Goal: Information Seeking & Learning: Learn about a topic

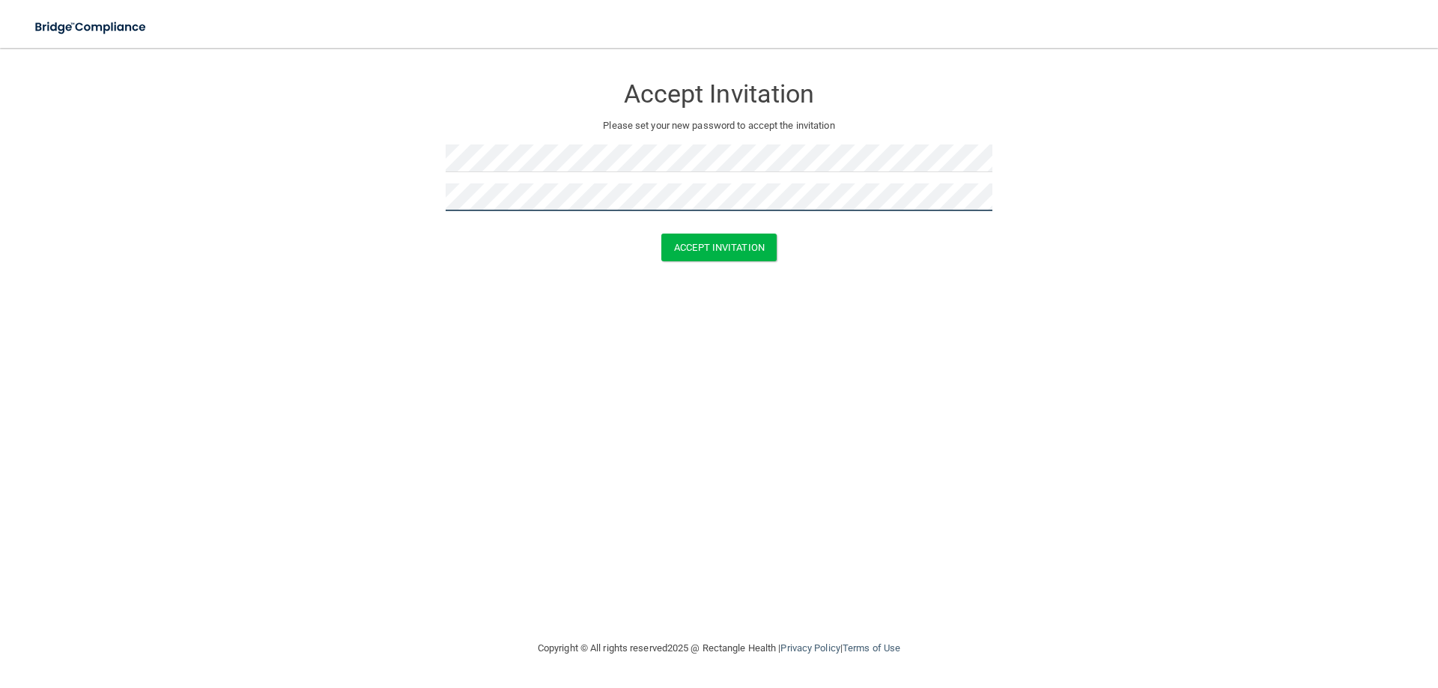
click at [661, 234] on button "Accept Invitation" at bounding box center [718, 248] width 115 height 28
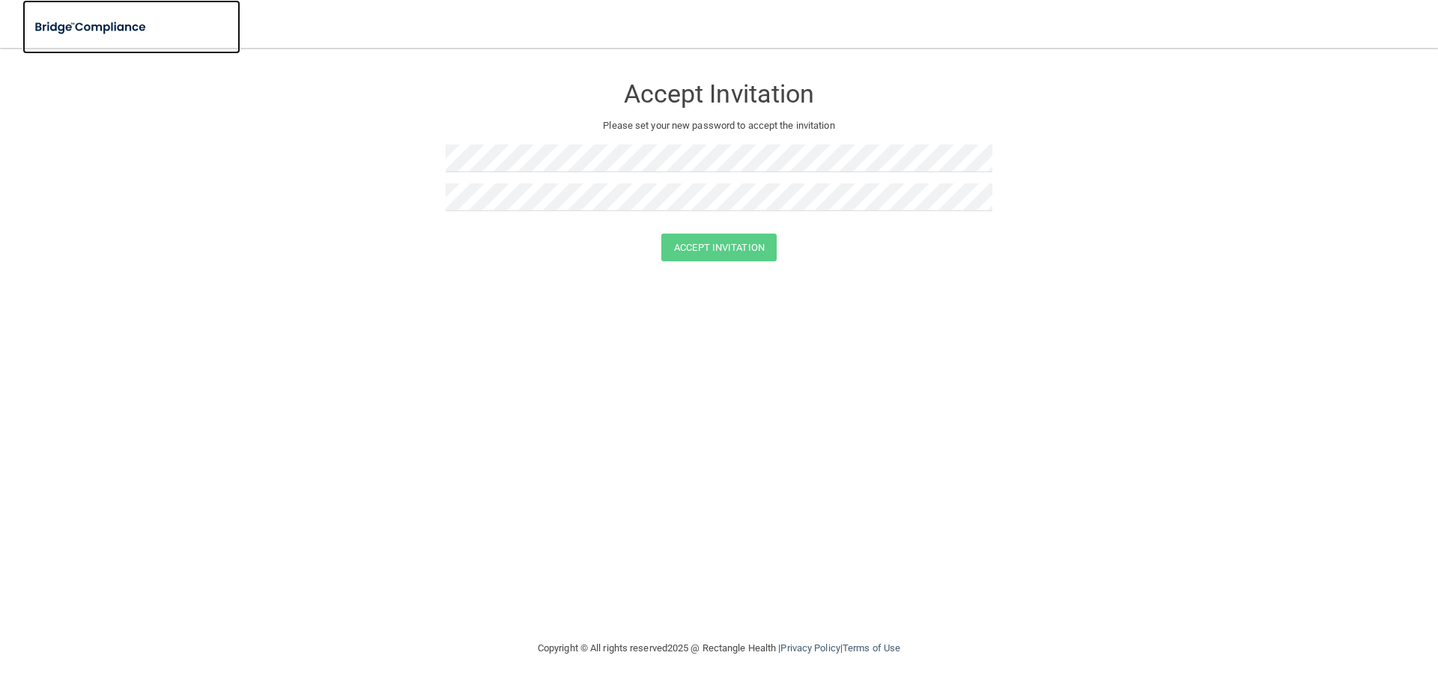
click at [94, 29] on img at bounding box center [91, 27] width 138 height 31
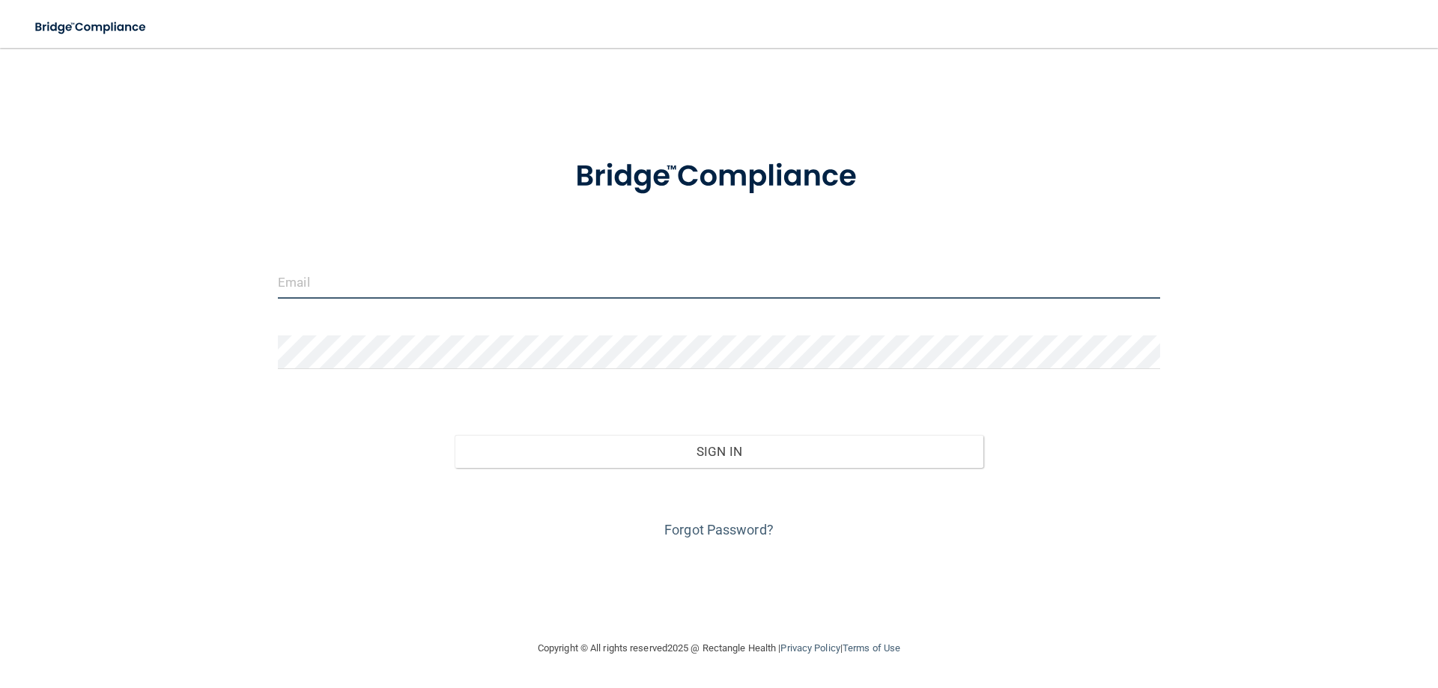
click at [377, 282] on input "email" at bounding box center [719, 282] width 882 height 34
type input "[EMAIL_ADDRESS][DOMAIN_NAME]"
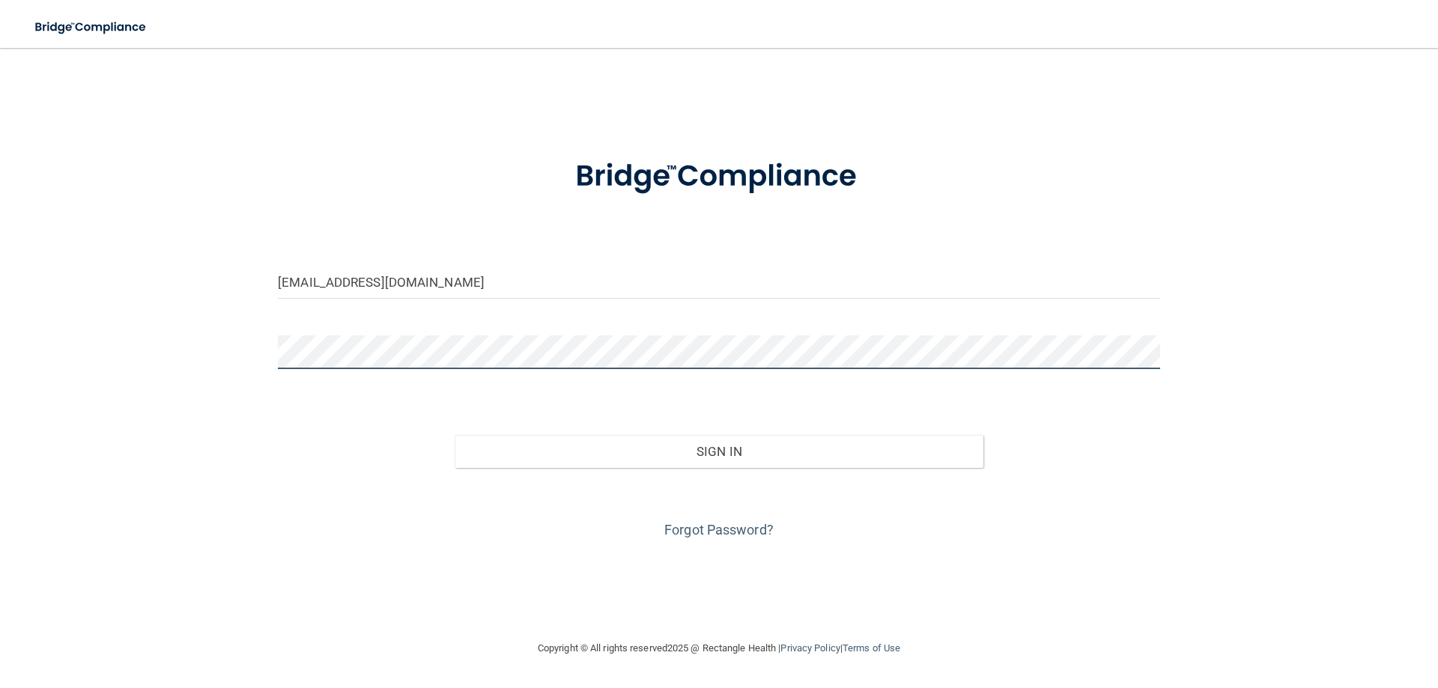
click at [455, 435] on button "Sign In" at bounding box center [719, 451] width 529 height 33
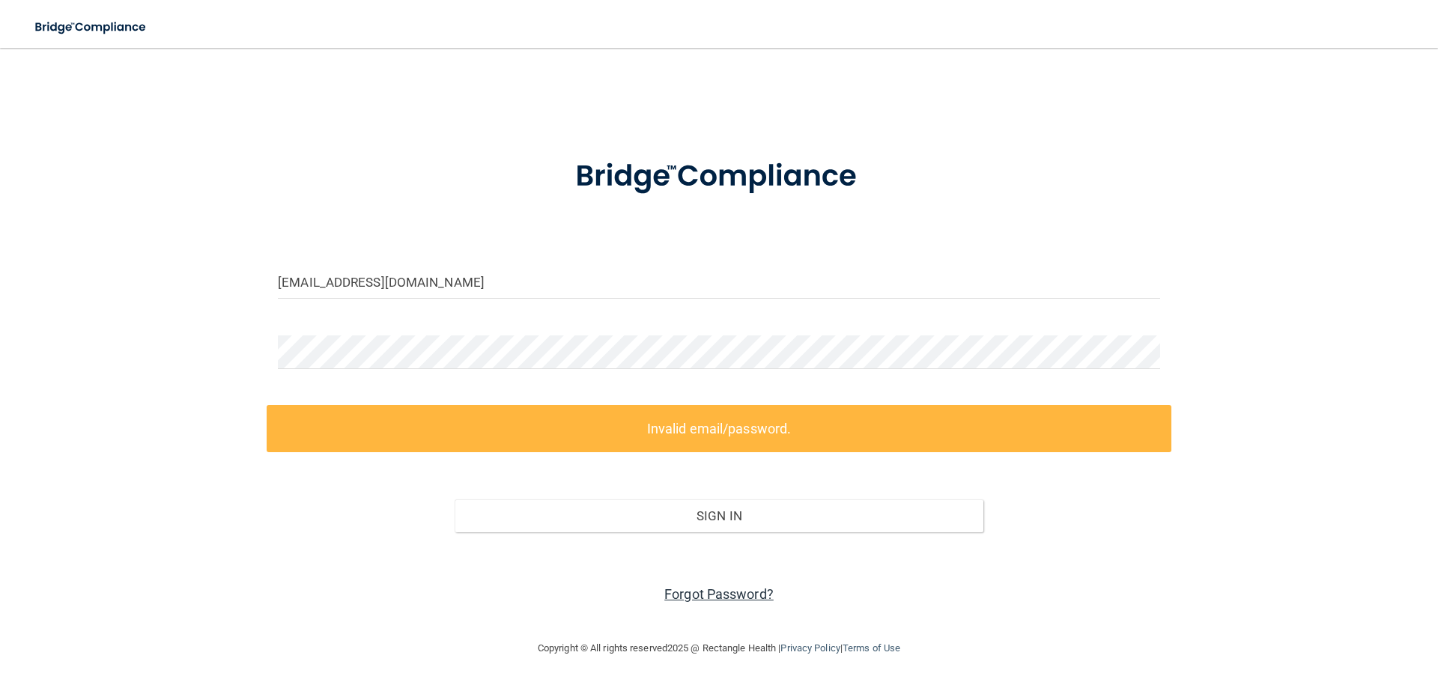
click at [714, 602] on link "Forgot Password?" at bounding box center [718, 594] width 109 height 16
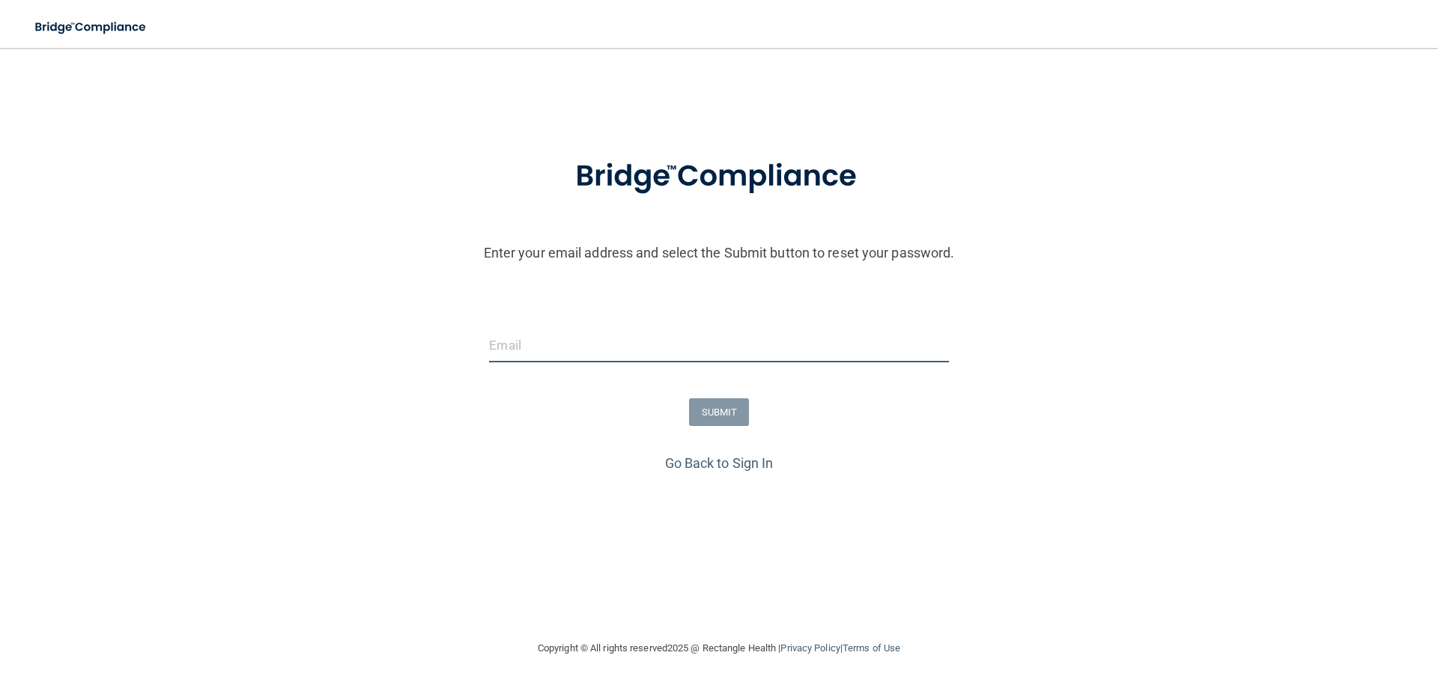
click at [624, 353] on input "email" at bounding box center [718, 346] width 459 height 34
type input "[EMAIL_ADDRESS][DOMAIN_NAME]"
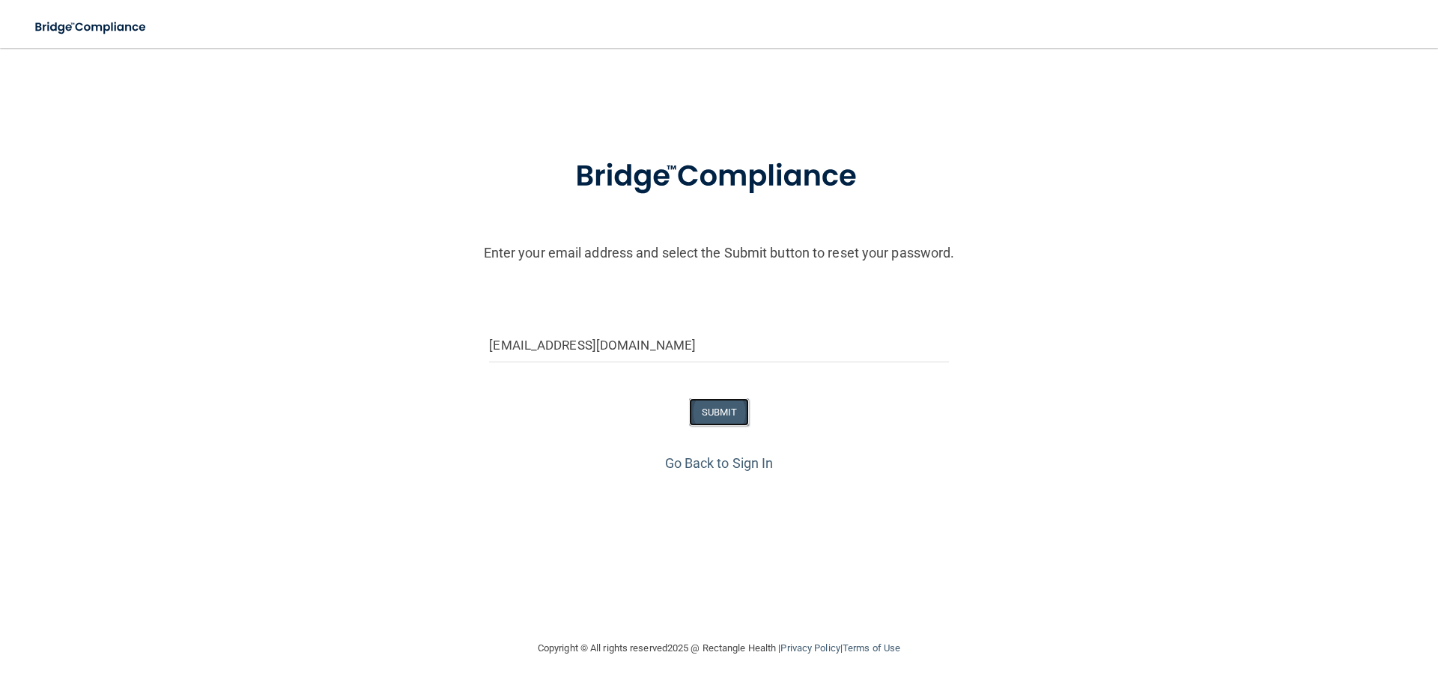
click at [733, 421] on button "SUBMIT" at bounding box center [719, 412] width 61 height 28
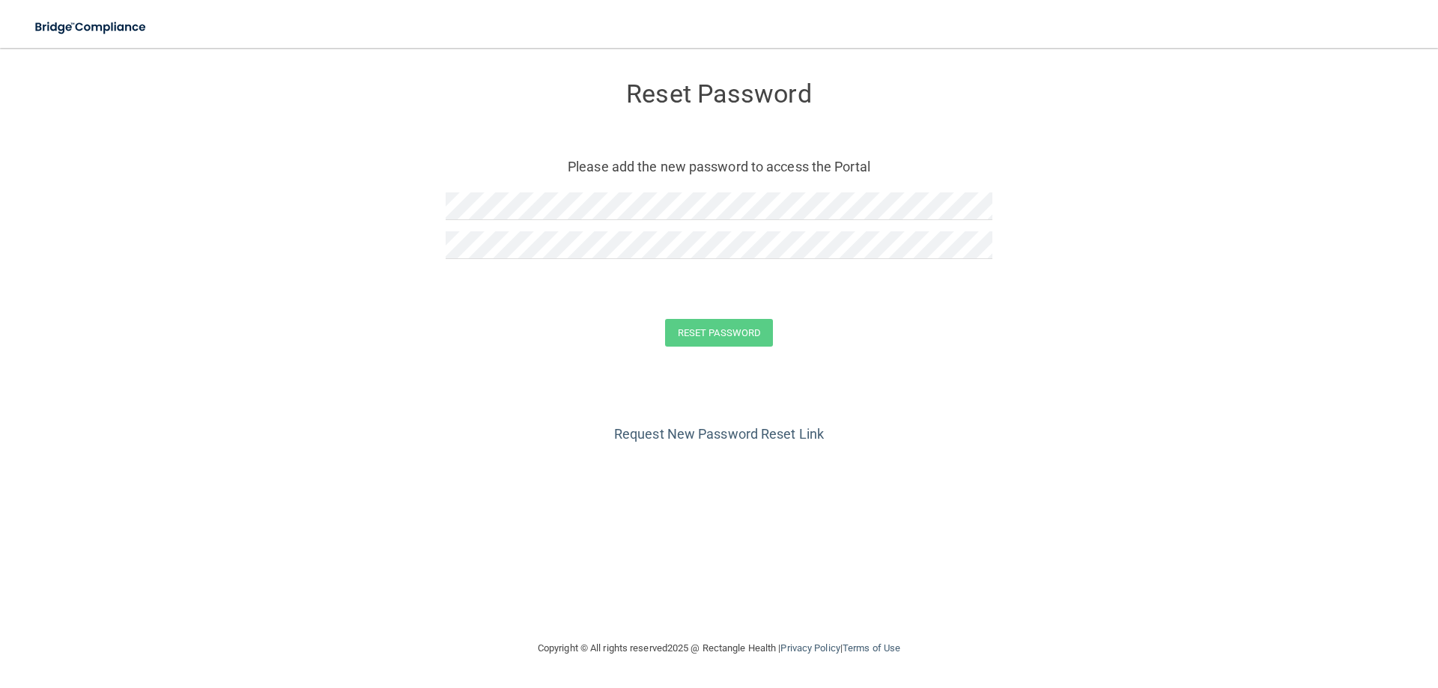
click at [628, 190] on div "Reset Password Please add the new password to access the Portal" at bounding box center [719, 172] width 547 height 219
click at [711, 321] on button "Reset Password" at bounding box center [719, 333] width 108 height 28
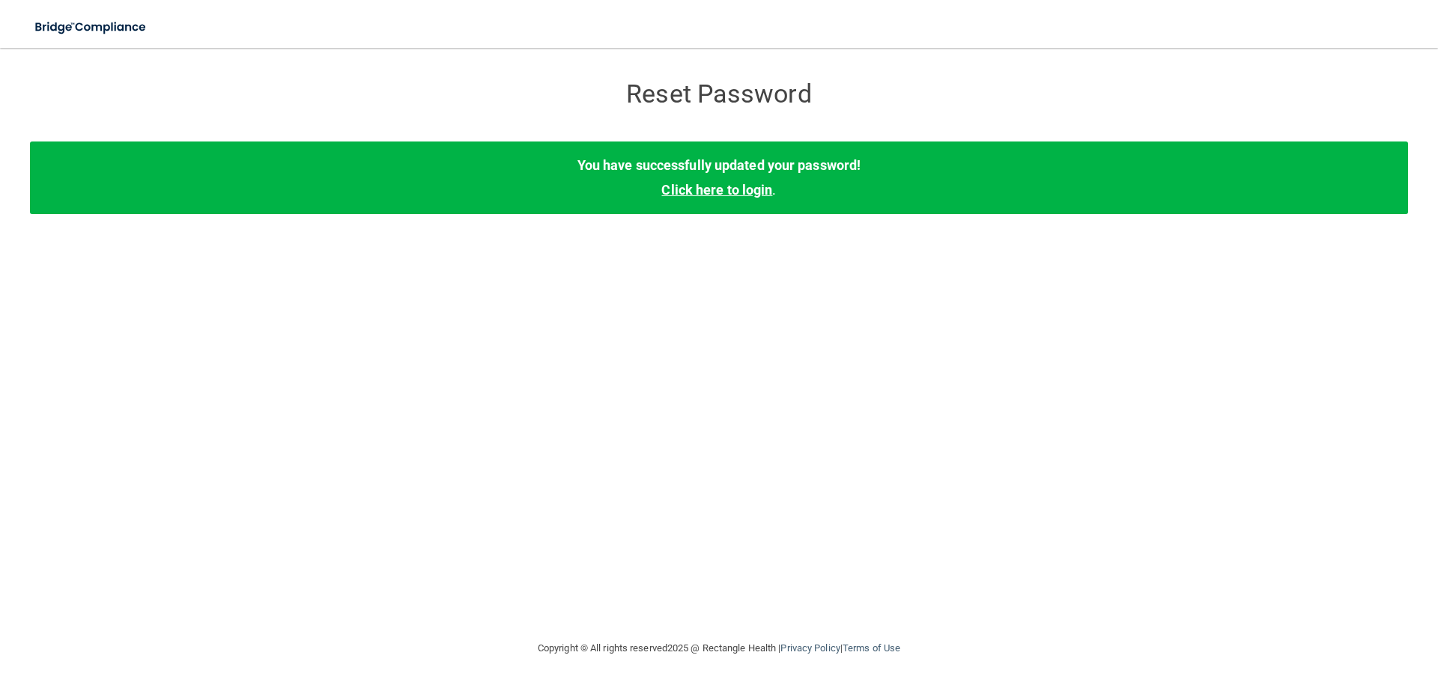
click at [735, 189] on link "Click here to login" at bounding box center [716, 190] width 111 height 16
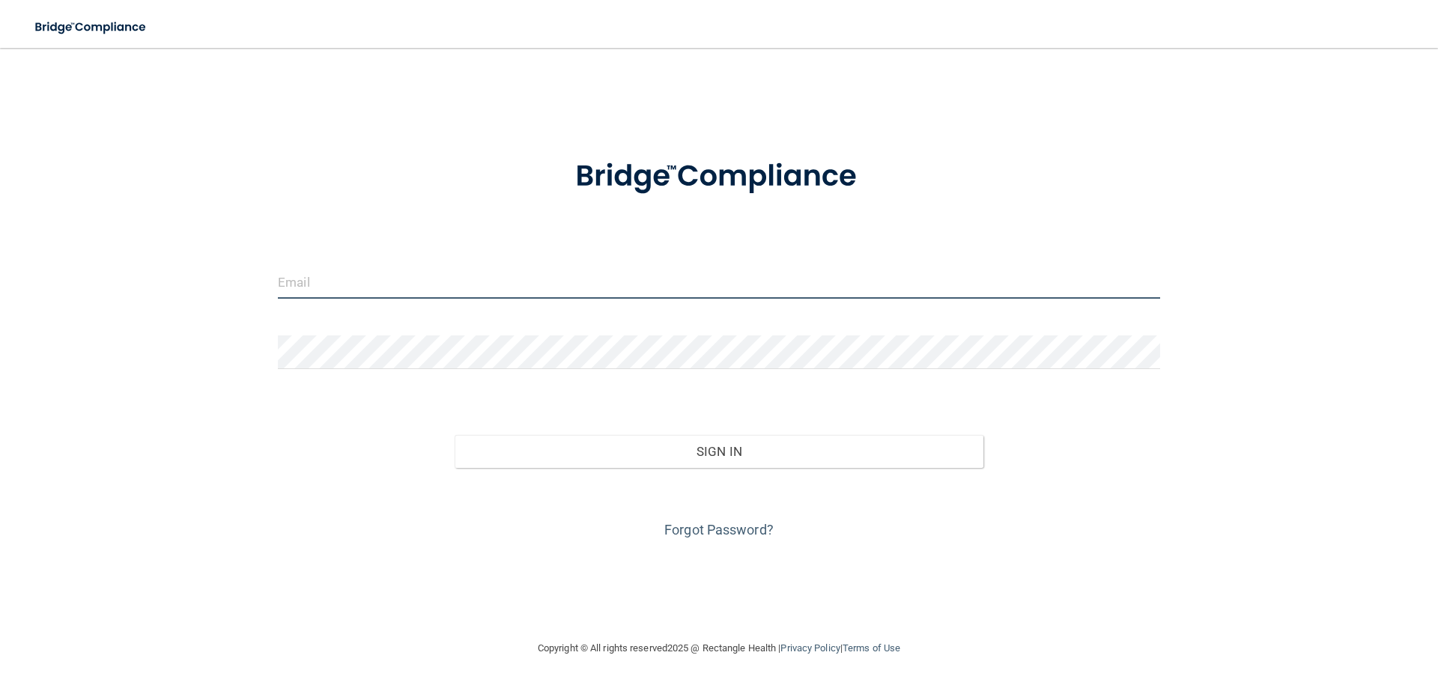
drag, startPoint x: 430, startPoint y: 286, endPoint x: 451, endPoint y: 304, distance: 27.6
click at [430, 286] on input "email" at bounding box center [719, 282] width 882 height 34
type input "[EMAIL_ADDRESS][DOMAIN_NAME]"
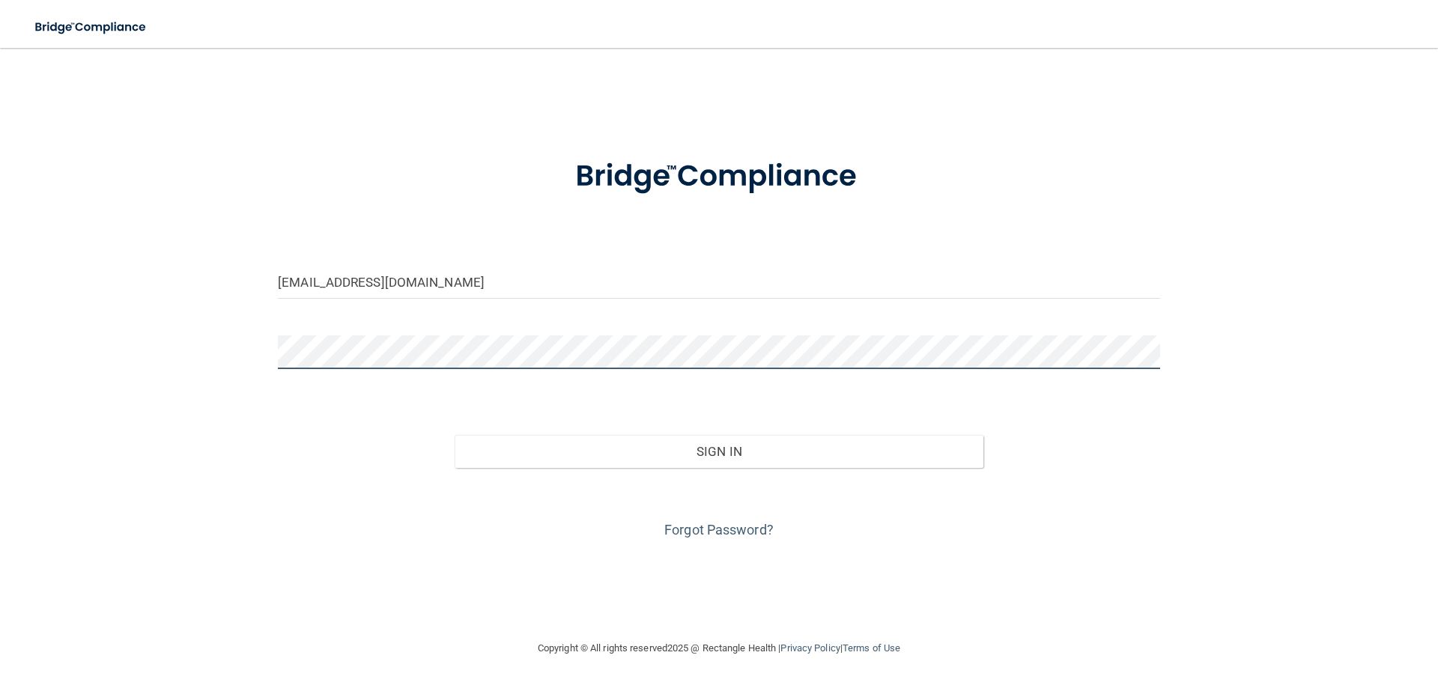
click at [455, 435] on button "Sign In" at bounding box center [719, 451] width 529 height 33
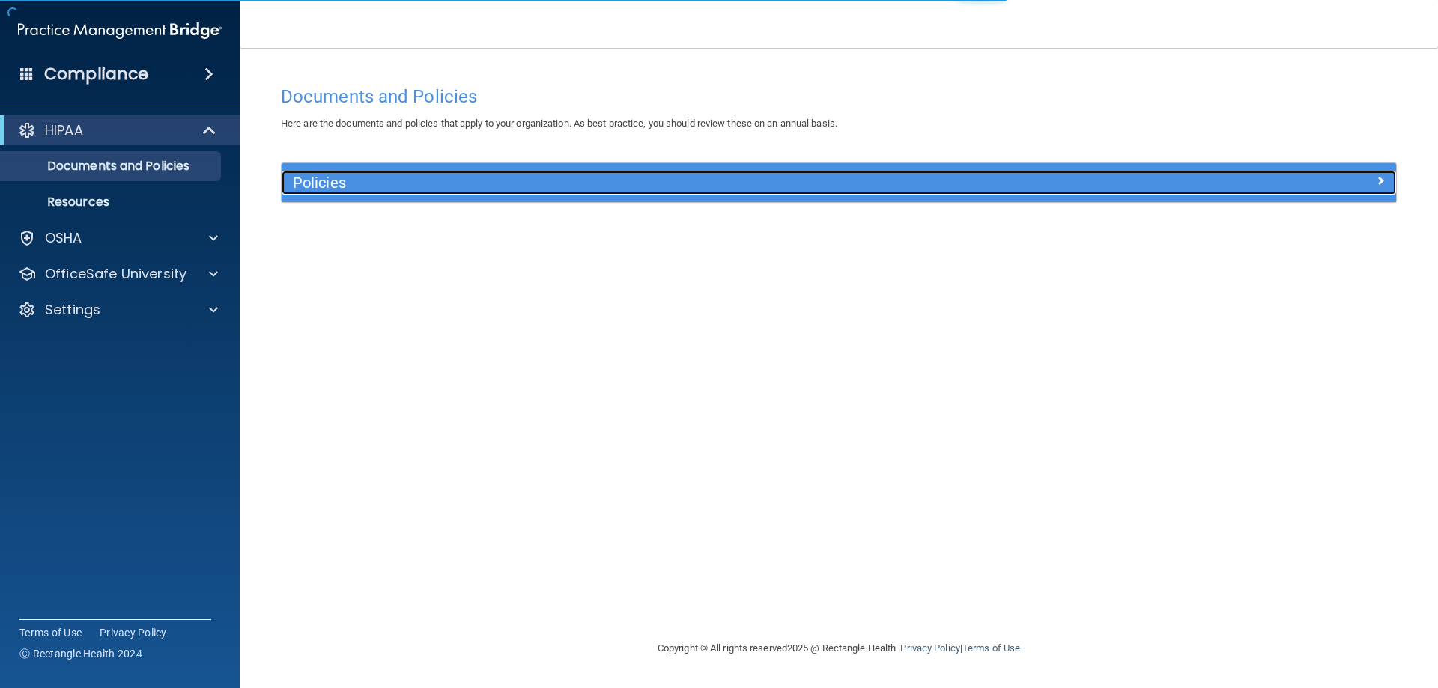
click at [389, 186] on h5 "Policies" at bounding box center [699, 182] width 813 height 16
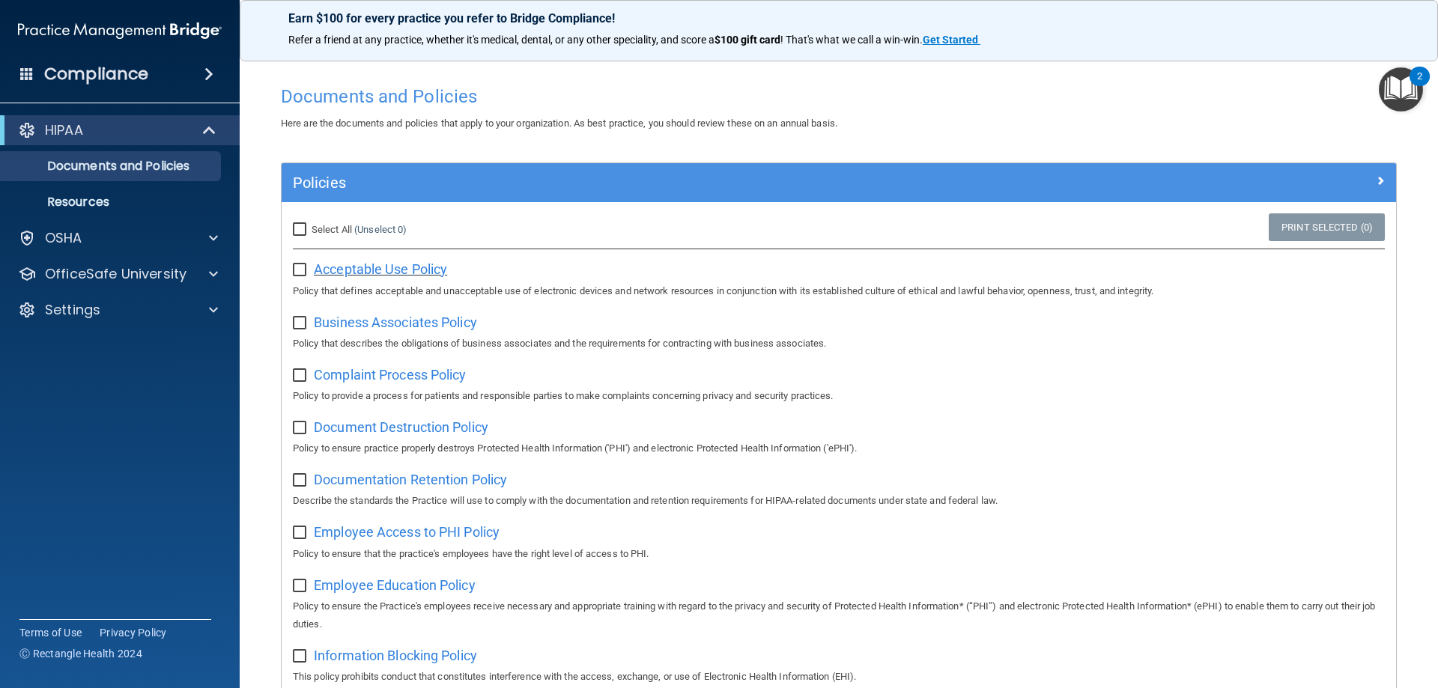
click at [386, 270] on span "Acceptable Use Policy" at bounding box center [380, 269] width 133 height 16
click at [300, 267] on input "checkbox" at bounding box center [301, 270] width 17 height 12
checkbox input "true"
click at [347, 323] on span "Business Associates Policy" at bounding box center [395, 323] width 163 height 16
click at [300, 324] on input "checkbox" at bounding box center [301, 323] width 17 height 12
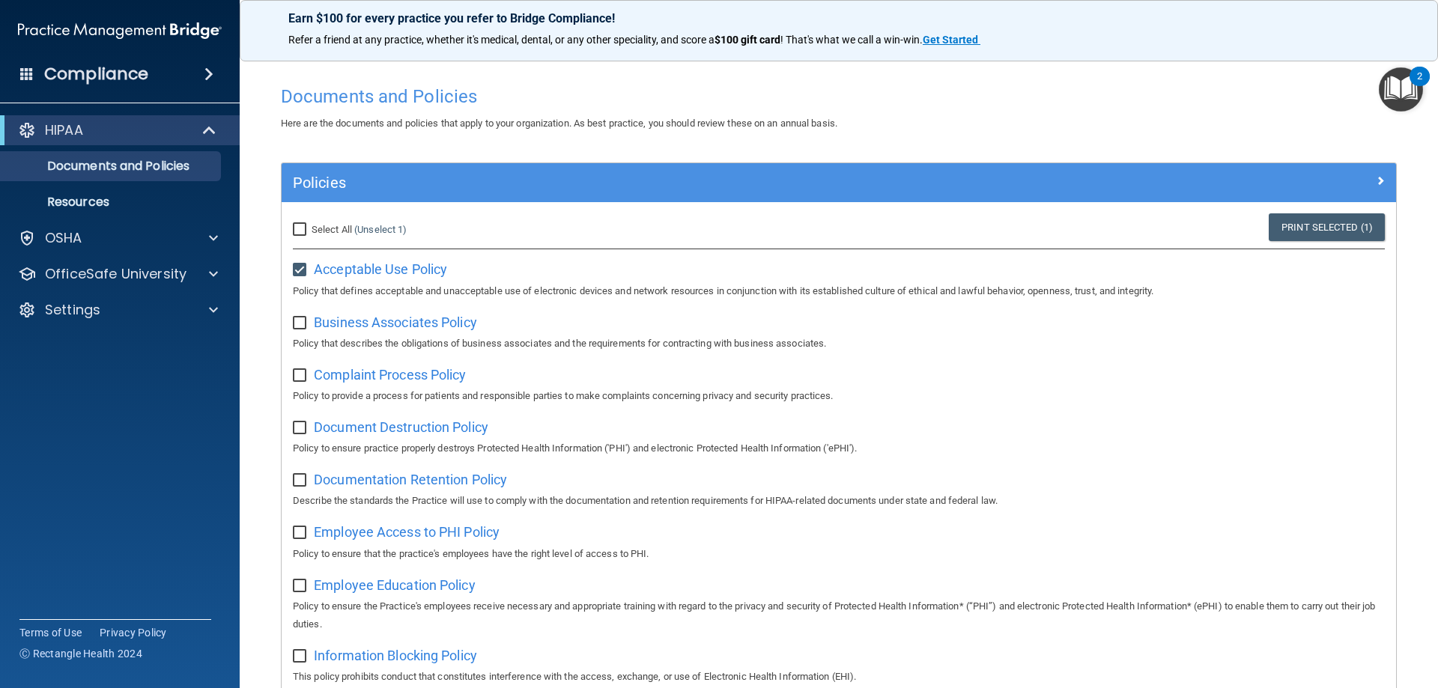
checkbox input "true"
click at [395, 377] on span "Complaint Process Policy" at bounding box center [390, 375] width 152 height 16
click at [300, 380] on input "checkbox" at bounding box center [301, 376] width 17 height 12
checkbox input "true"
click at [398, 435] on span "Document Destruction Policy" at bounding box center [401, 427] width 174 height 16
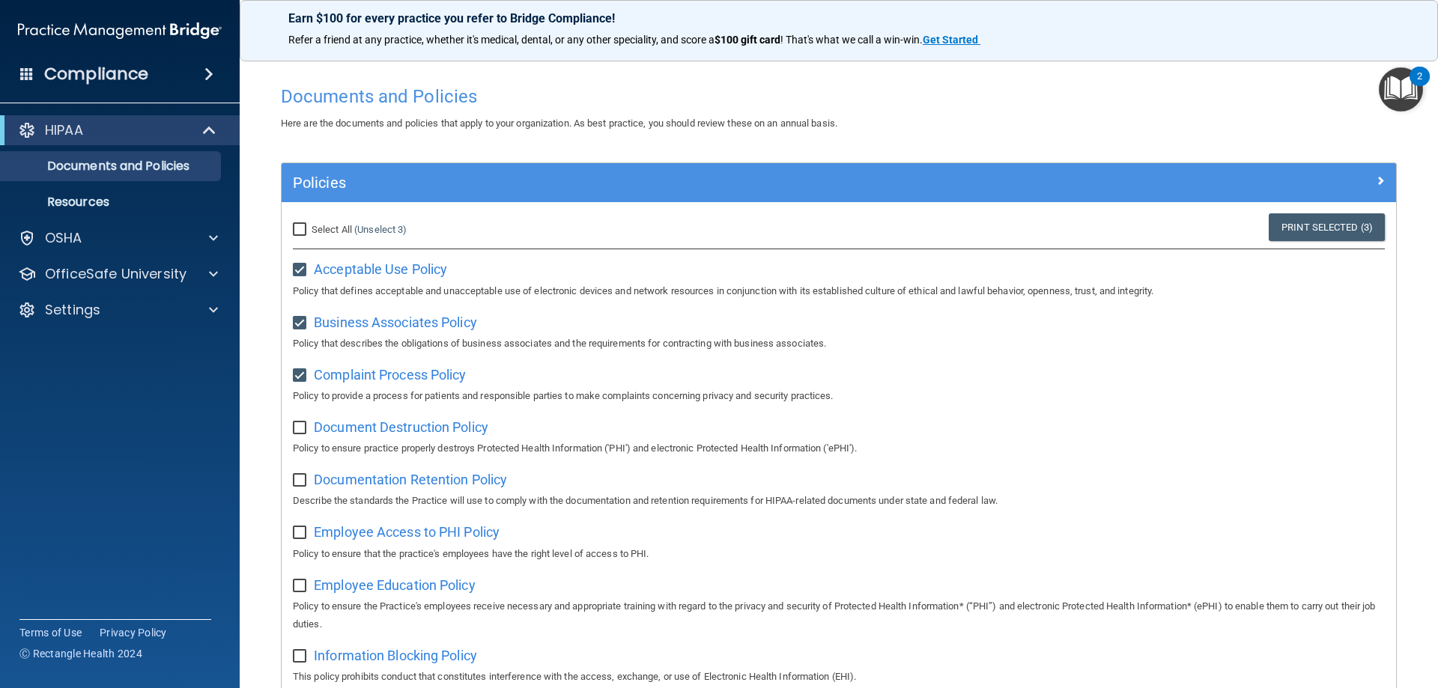
click at [299, 428] on input "checkbox" at bounding box center [301, 428] width 17 height 12
checkbox input "true"
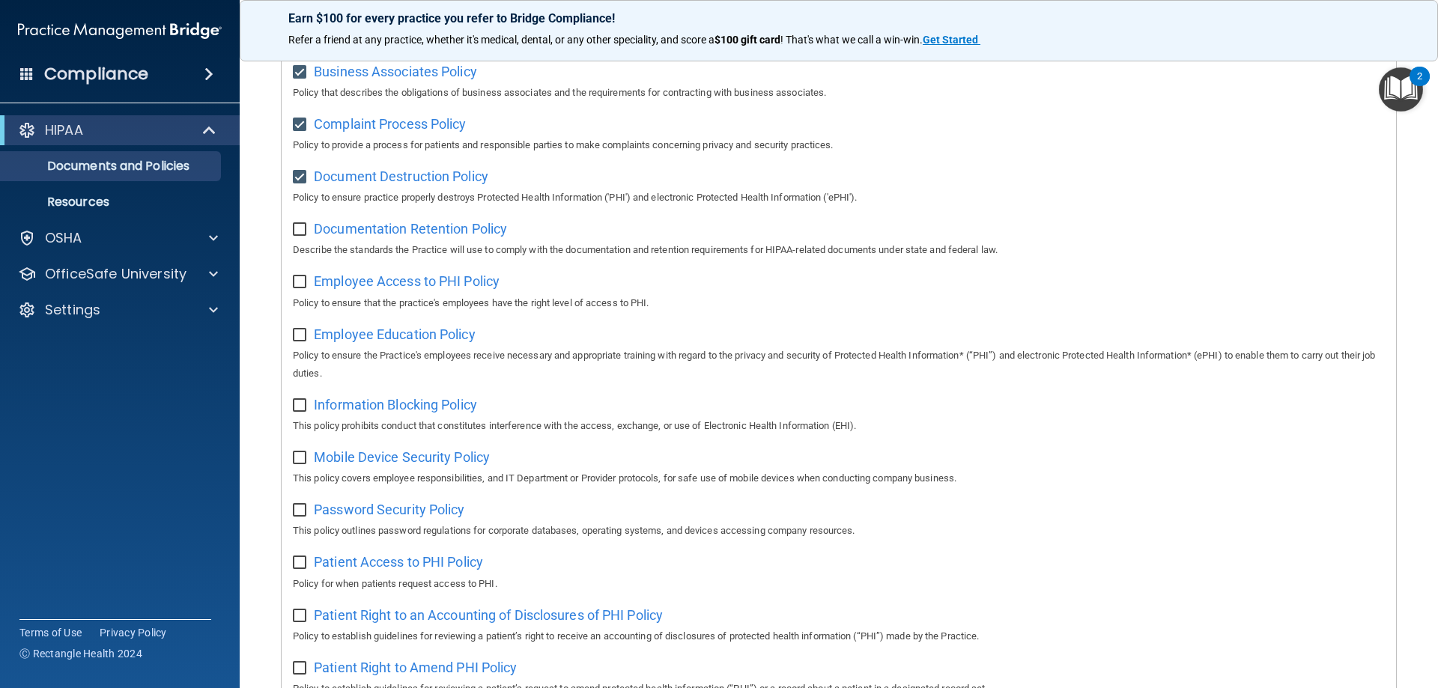
scroll to position [215, 0]
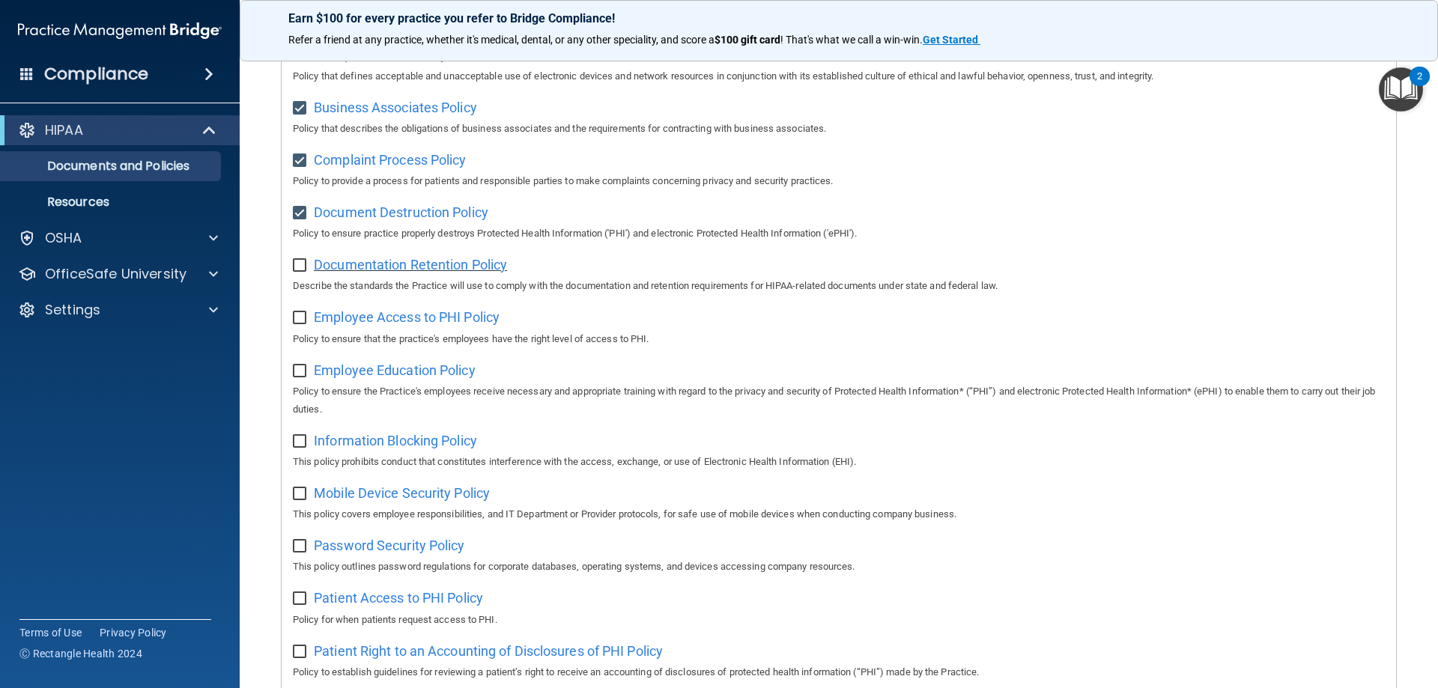
click at [461, 270] on span "Documentation Retention Policy" at bounding box center [410, 265] width 193 height 16
click at [303, 269] on input "checkbox" at bounding box center [301, 266] width 17 height 12
checkbox input "true"
click at [375, 323] on span "Employee Access to PHI Policy" at bounding box center [407, 317] width 186 height 16
click at [304, 329] on div "Employee Access to PHI Policy Policy to ensure that the practice's employees ha…" at bounding box center [839, 326] width 1092 height 43
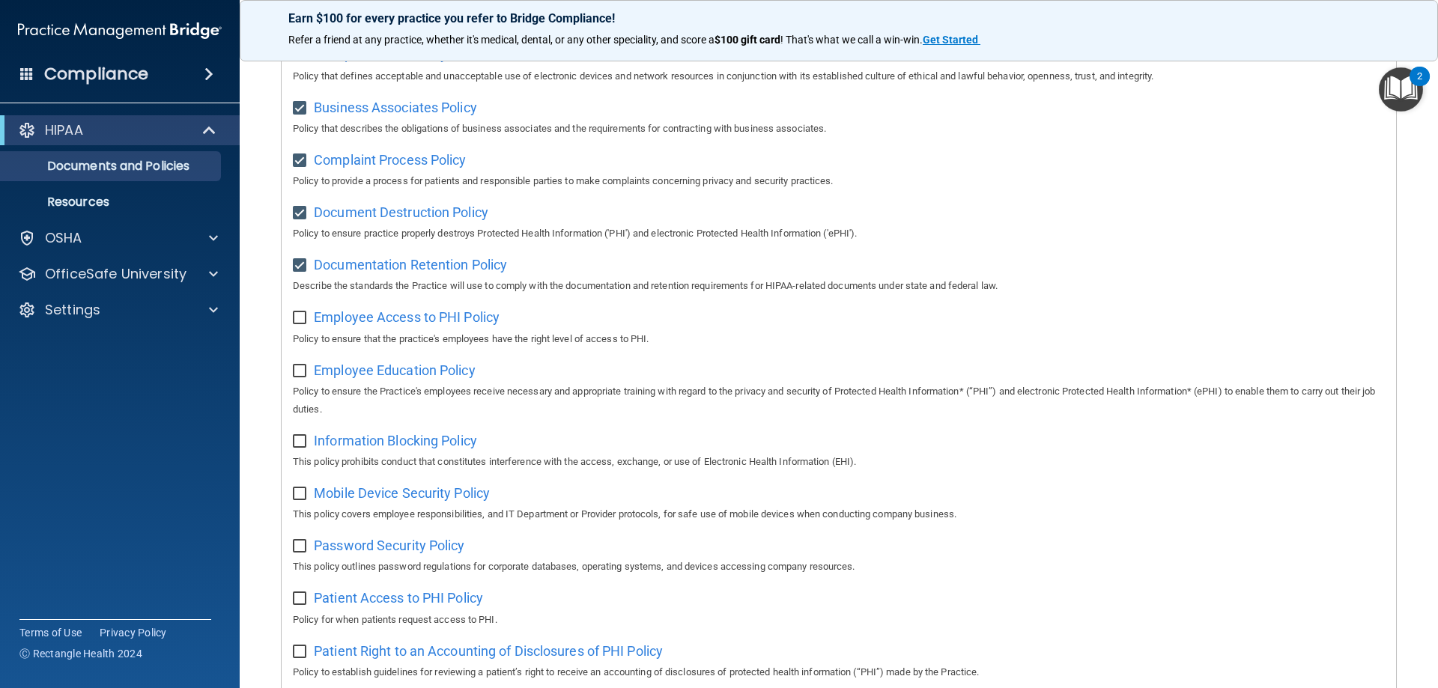
click at [302, 323] on input "checkbox" at bounding box center [301, 318] width 17 height 12
checkbox input "true"
click at [383, 372] on span "Employee Education Policy" at bounding box center [395, 370] width 162 height 16
click at [300, 377] on input "checkbox" at bounding box center [301, 371] width 17 height 12
checkbox input "true"
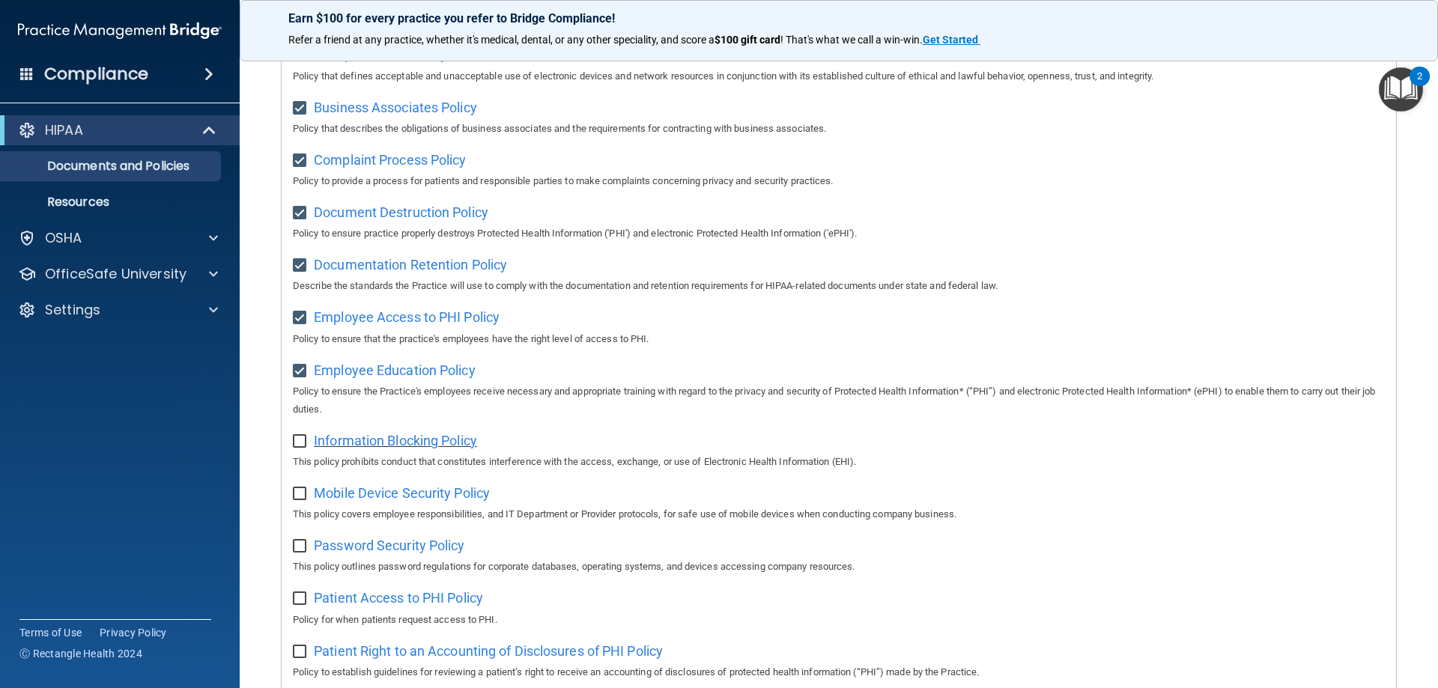
click at [368, 449] on span "Information Blocking Policy" at bounding box center [395, 441] width 163 height 16
click at [305, 448] on input "checkbox" at bounding box center [301, 442] width 17 height 12
checkbox input "true"
click at [379, 499] on span "Mobile Device Security Policy" at bounding box center [402, 493] width 176 height 16
click at [337, 501] on span "Mobile Device Security Policy" at bounding box center [402, 493] width 176 height 16
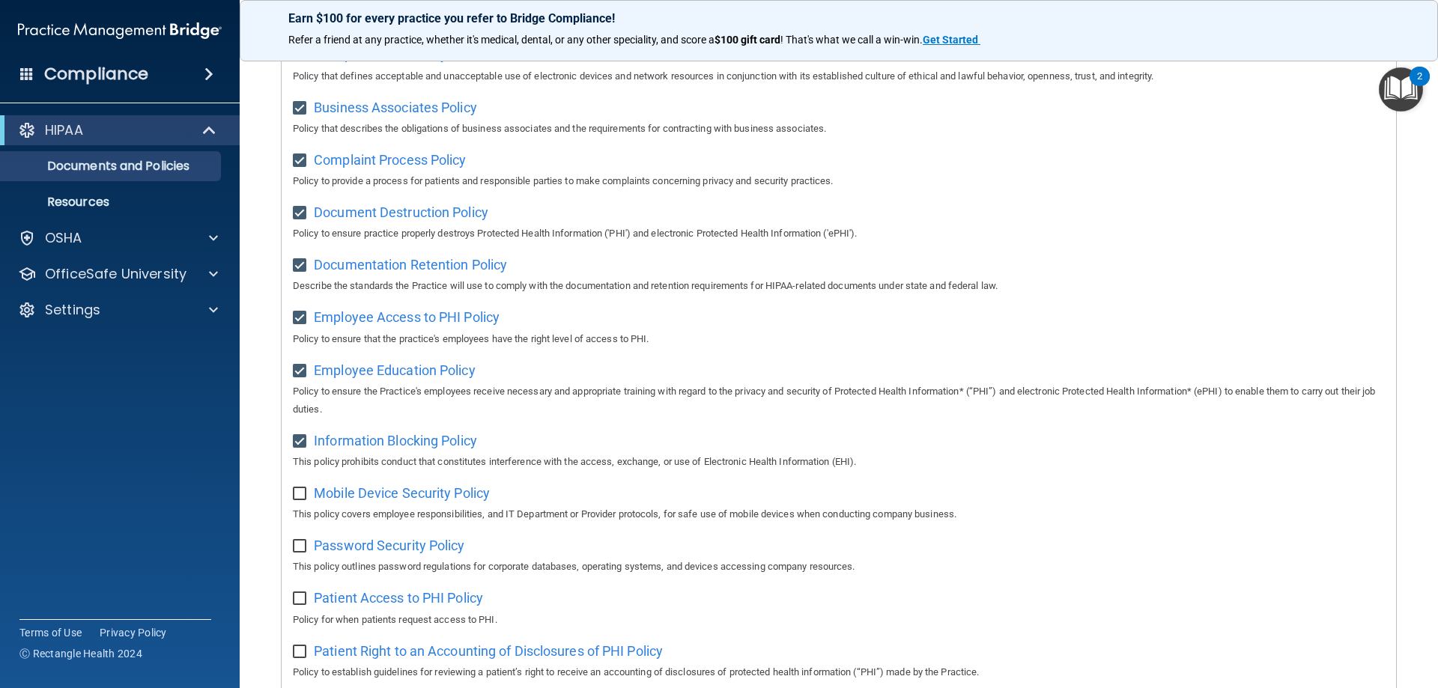
click at [301, 500] on input "checkbox" at bounding box center [301, 494] width 17 height 12
checkbox input "true"
click at [380, 553] on span "Password Security Policy" at bounding box center [389, 546] width 151 height 16
click at [302, 545] on label at bounding box center [302, 541] width 19 height 17
click at [302, 545] on input "checkbox" at bounding box center [301, 547] width 17 height 12
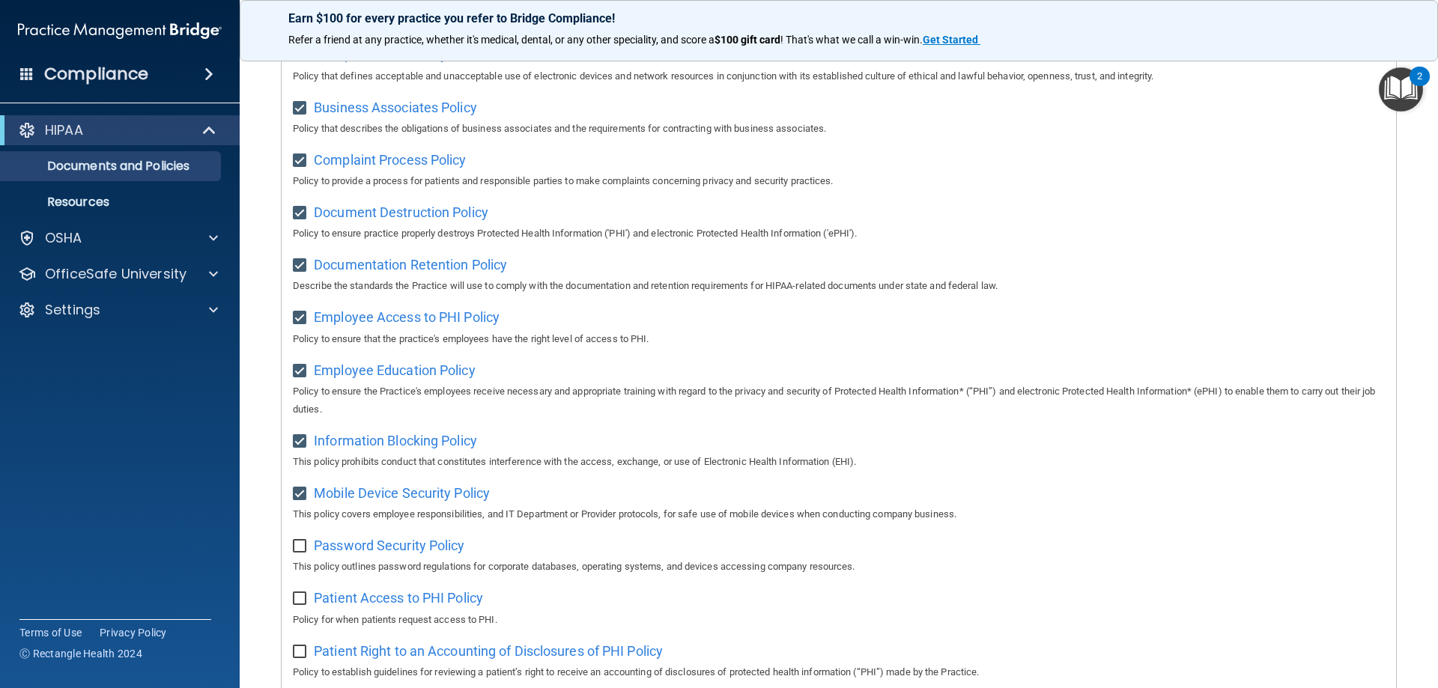
checkbox input "true"
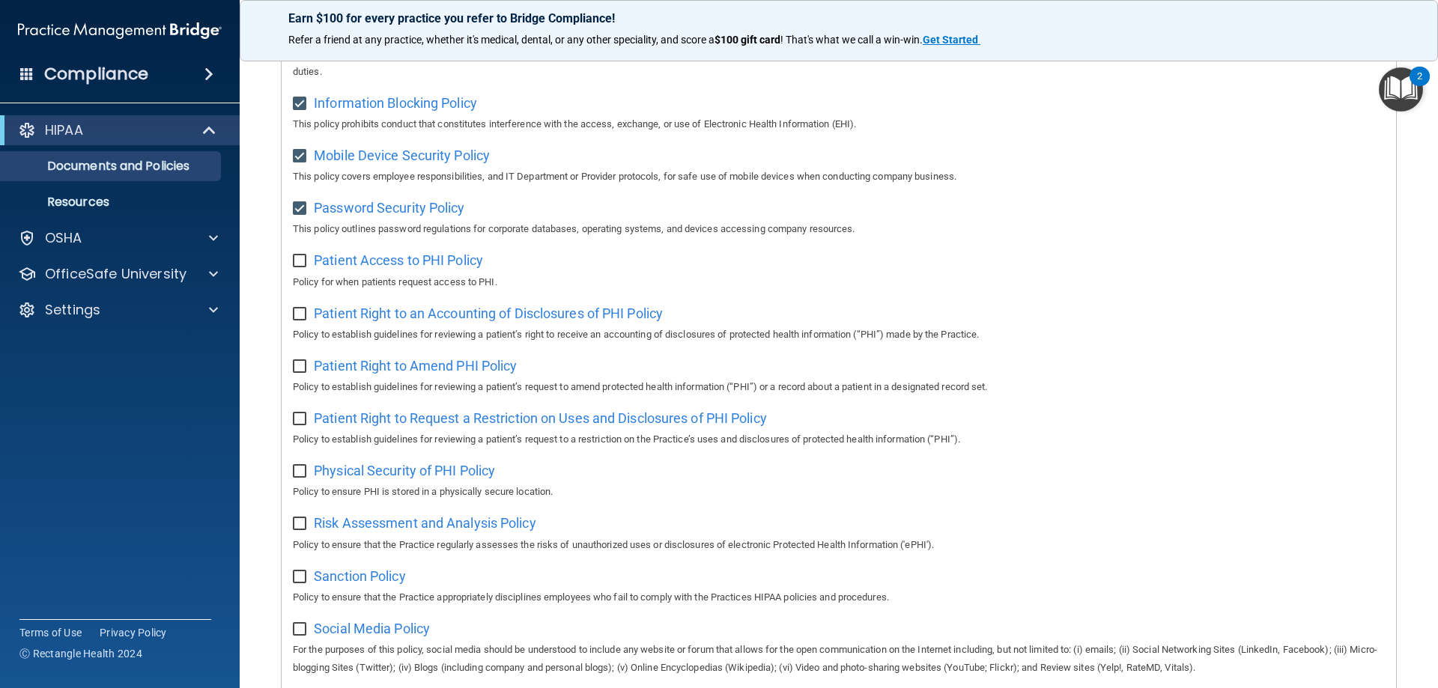
scroll to position [589, 0]
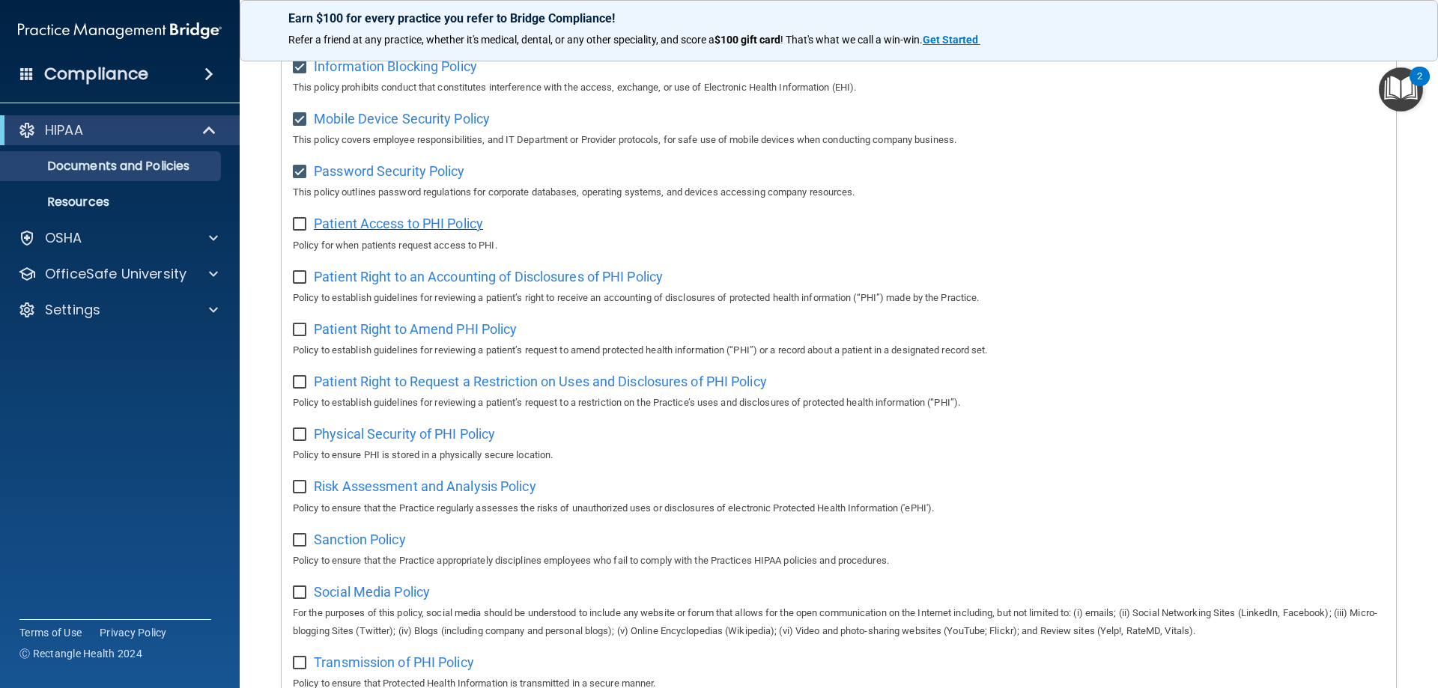
click at [422, 231] on span "Patient Access to PHI Policy" at bounding box center [398, 224] width 169 height 16
click at [303, 231] on input "checkbox" at bounding box center [301, 225] width 17 height 12
checkbox input "true"
click at [303, 284] on input "checkbox" at bounding box center [301, 278] width 17 height 12
checkbox input "true"
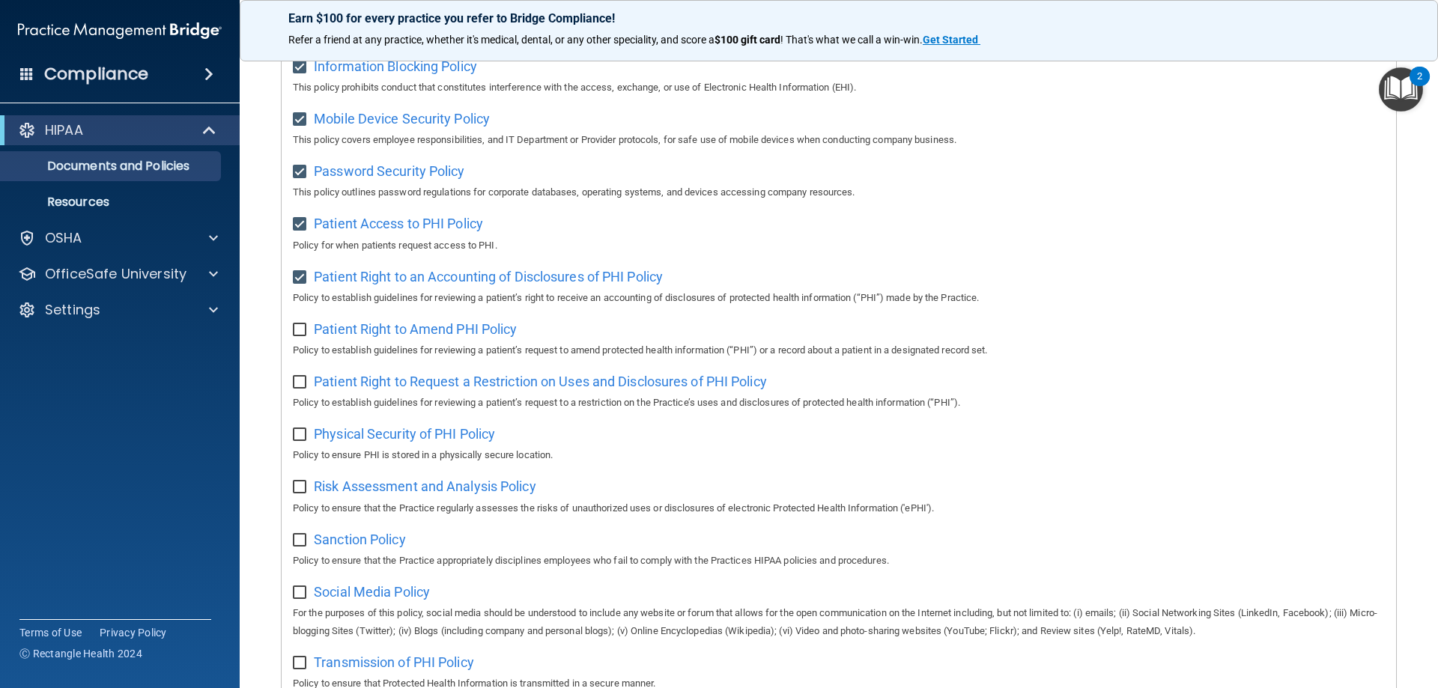
click at [297, 336] on input "checkbox" at bounding box center [301, 330] width 17 height 12
checkbox input "true"
click at [304, 389] on input "checkbox" at bounding box center [301, 383] width 17 height 12
checkbox input "true"
click at [380, 278] on span "Patient Right to an Accounting of Disclosures of PHI Policy" at bounding box center [488, 277] width 349 height 16
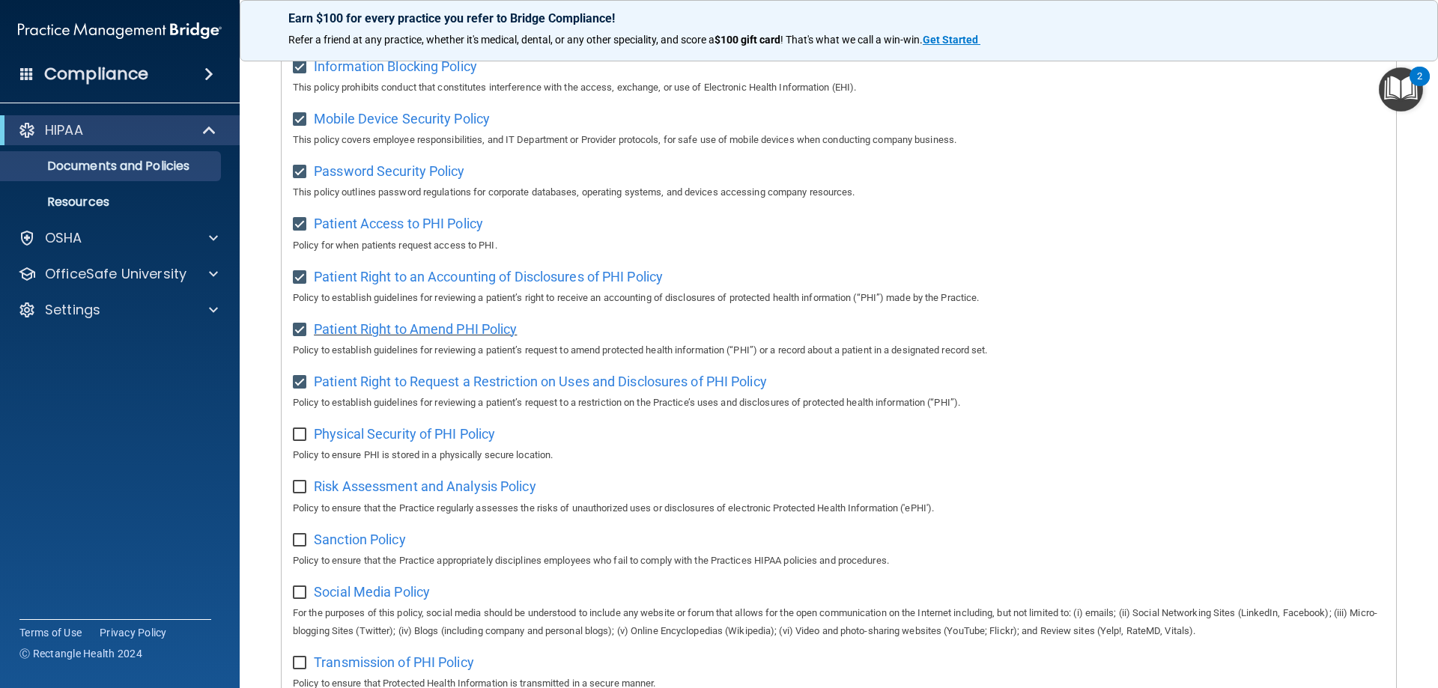
click at [454, 337] on span "Patient Right to Amend PHI Policy" at bounding box center [415, 329] width 203 height 16
click at [434, 389] on span "Patient Right to Request a Restriction on Uses and Disclosures of PHI Policy" at bounding box center [540, 382] width 453 height 16
click at [349, 453] on div "Physical Security of PHI Policy Policy to ensure PHI is stored in a physically …" at bounding box center [839, 443] width 1092 height 43
click at [349, 442] on span "Physical Security of PHI Policy" at bounding box center [404, 434] width 181 height 16
drag, startPoint x: 297, startPoint y: 445, endPoint x: 314, endPoint y: 458, distance: 21.3
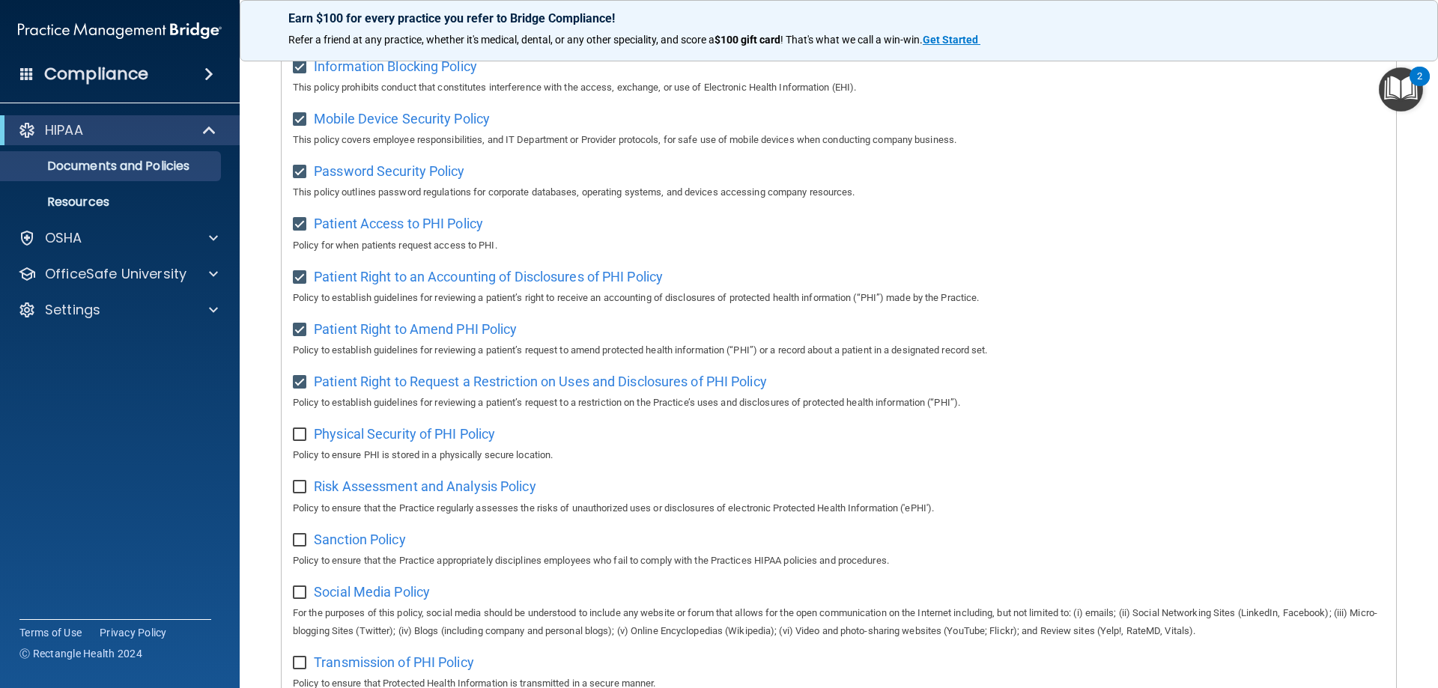
click at [297, 441] on input "checkbox" at bounding box center [301, 435] width 17 height 12
checkbox input "true"
click at [390, 493] on span "Risk Assessment and Analysis Policy" at bounding box center [425, 486] width 222 height 16
click at [303, 493] on input "checkbox" at bounding box center [301, 487] width 17 height 12
checkbox input "true"
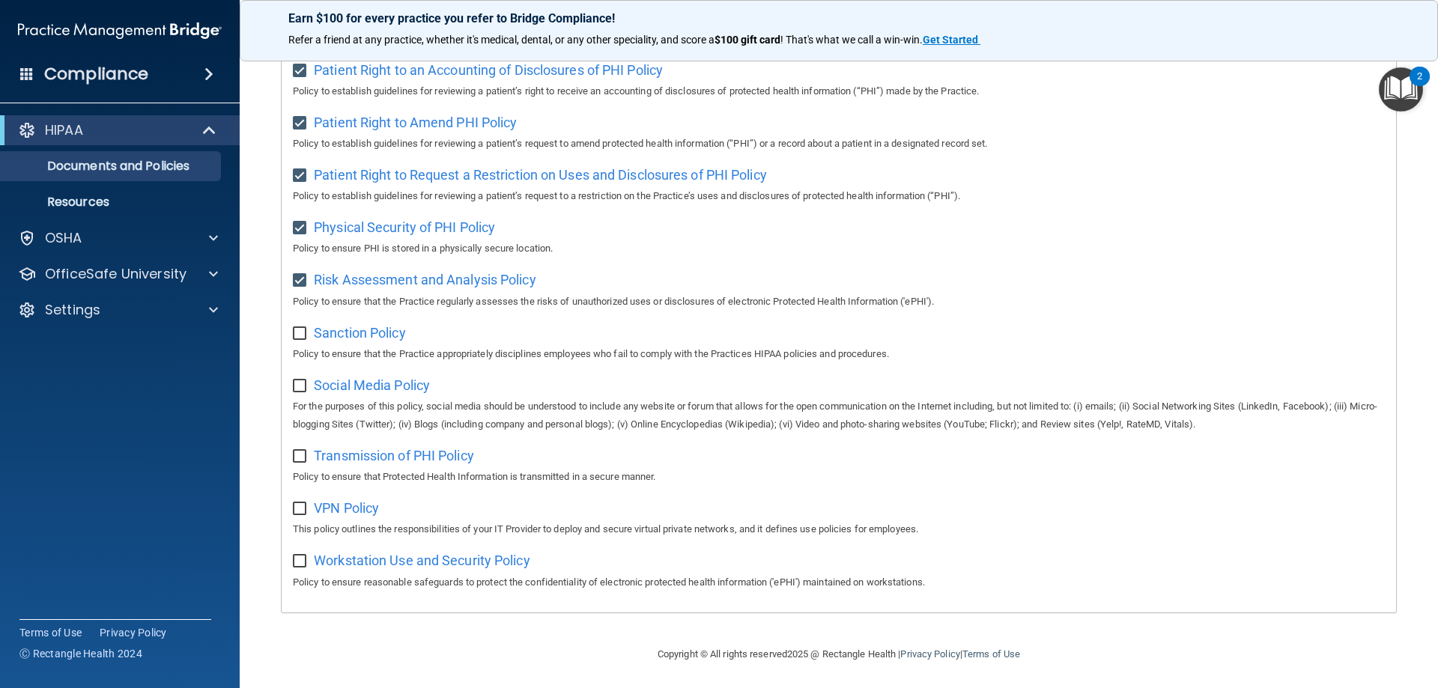
scroll to position [814, 0]
click at [371, 330] on span "Sanction Policy" at bounding box center [360, 331] width 92 height 16
click at [301, 329] on input "checkbox" at bounding box center [301, 332] width 17 height 12
checkbox input "true"
click at [375, 381] on span "Social Media Policy" at bounding box center [372, 383] width 116 height 16
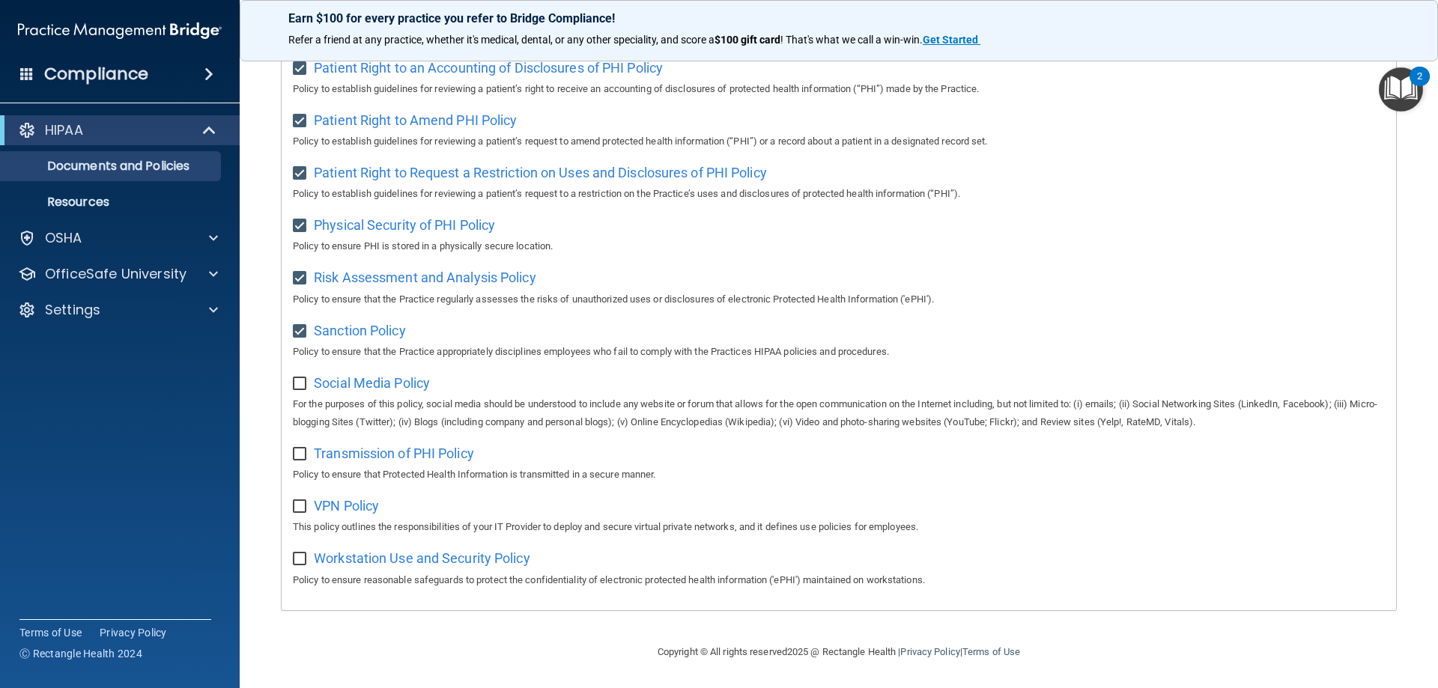
click at [293, 381] on input "checkbox" at bounding box center [301, 384] width 17 height 12
checkbox input "true"
click at [371, 454] on span "Transmission of PHI Policy" at bounding box center [394, 454] width 160 height 16
click at [300, 451] on input "checkbox" at bounding box center [301, 455] width 17 height 12
checkbox input "true"
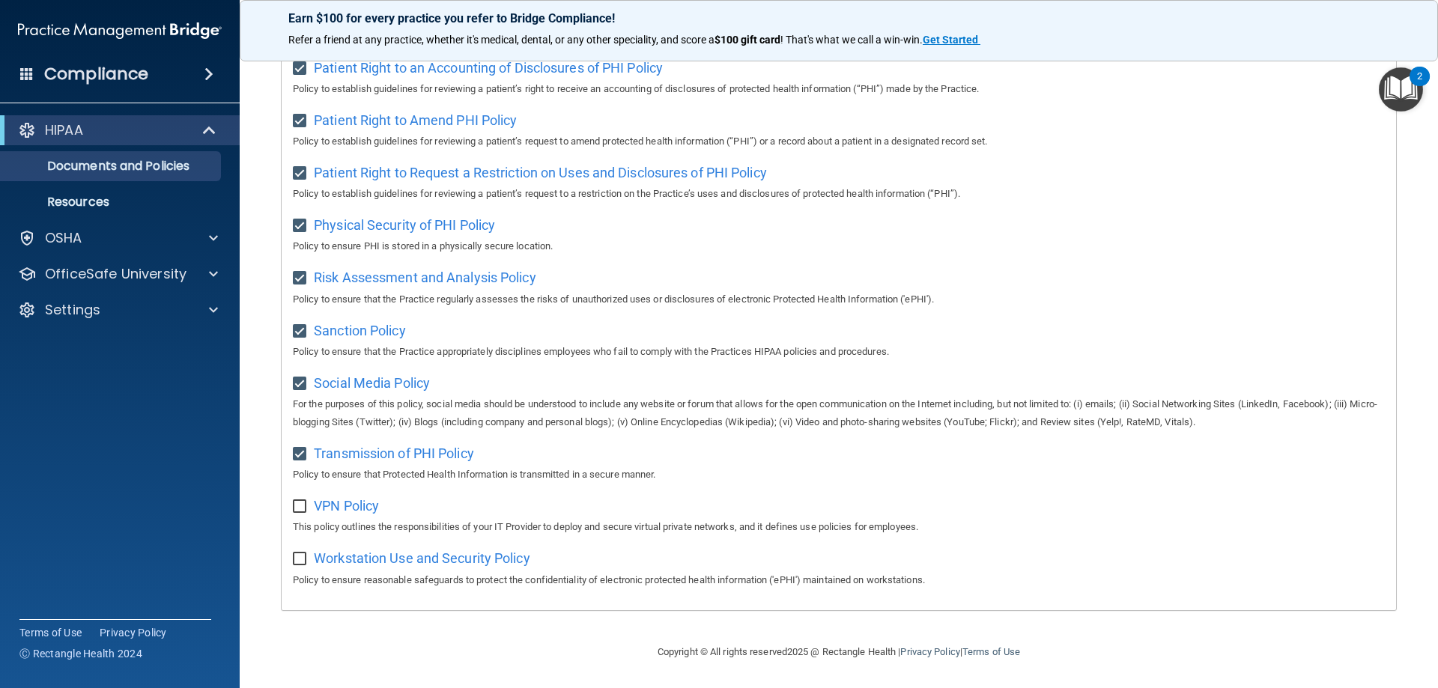
click at [356, 493] on div "VPN Policy This policy outlines the responsibilities of your IT Provider to dep…" at bounding box center [839, 514] width 1092 height 43
click at [356, 499] on span "VPN Policy" at bounding box center [346, 506] width 65 height 16
click at [300, 508] on input "checkbox" at bounding box center [301, 507] width 17 height 12
checkbox input "true"
click at [344, 556] on span "Workstation Use and Security Policy" at bounding box center [422, 558] width 216 height 16
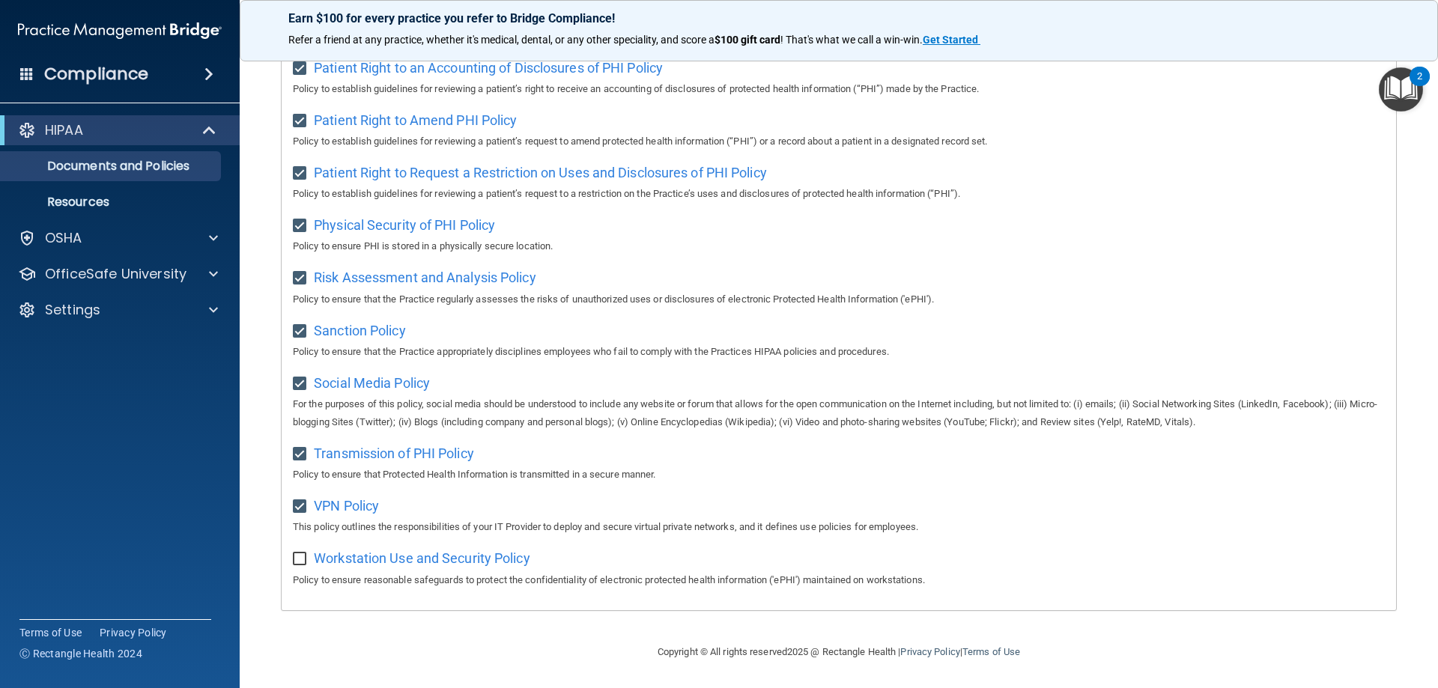
click at [300, 561] on input "checkbox" at bounding box center [301, 559] width 17 height 12
checkbox input "true"
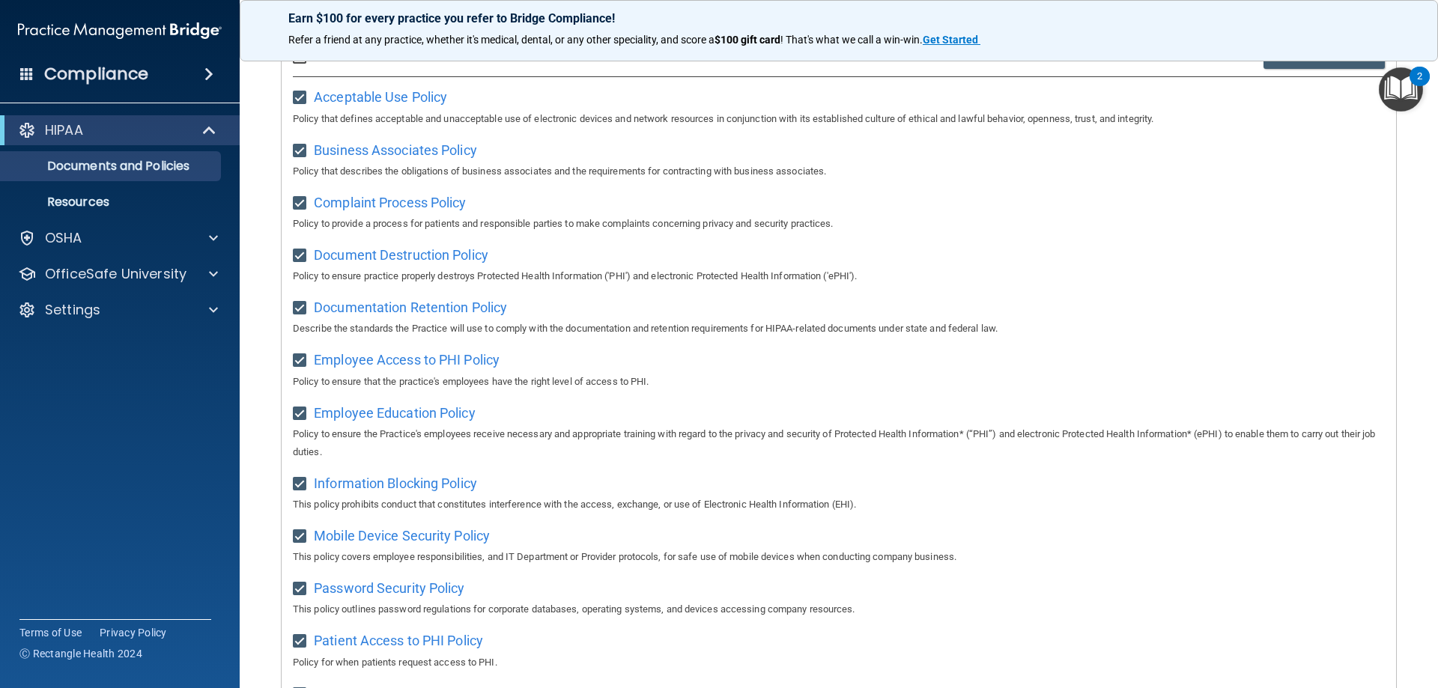
scroll to position [0, 0]
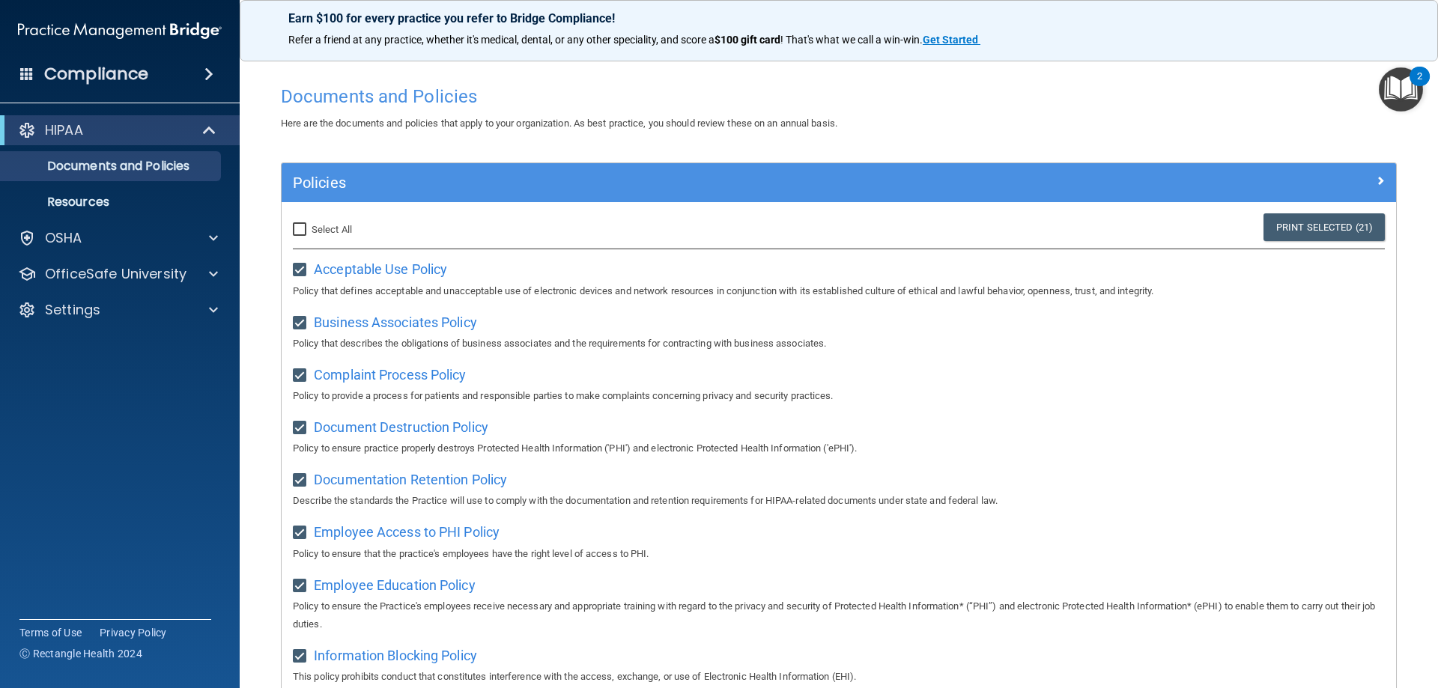
click at [295, 234] on input "Select All (Unselect 21) Unselect All" at bounding box center [301, 230] width 17 height 12
checkbox input "true"
click at [92, 243] on div "OSHA" at bounding box center [100, 238] width 186 height 18
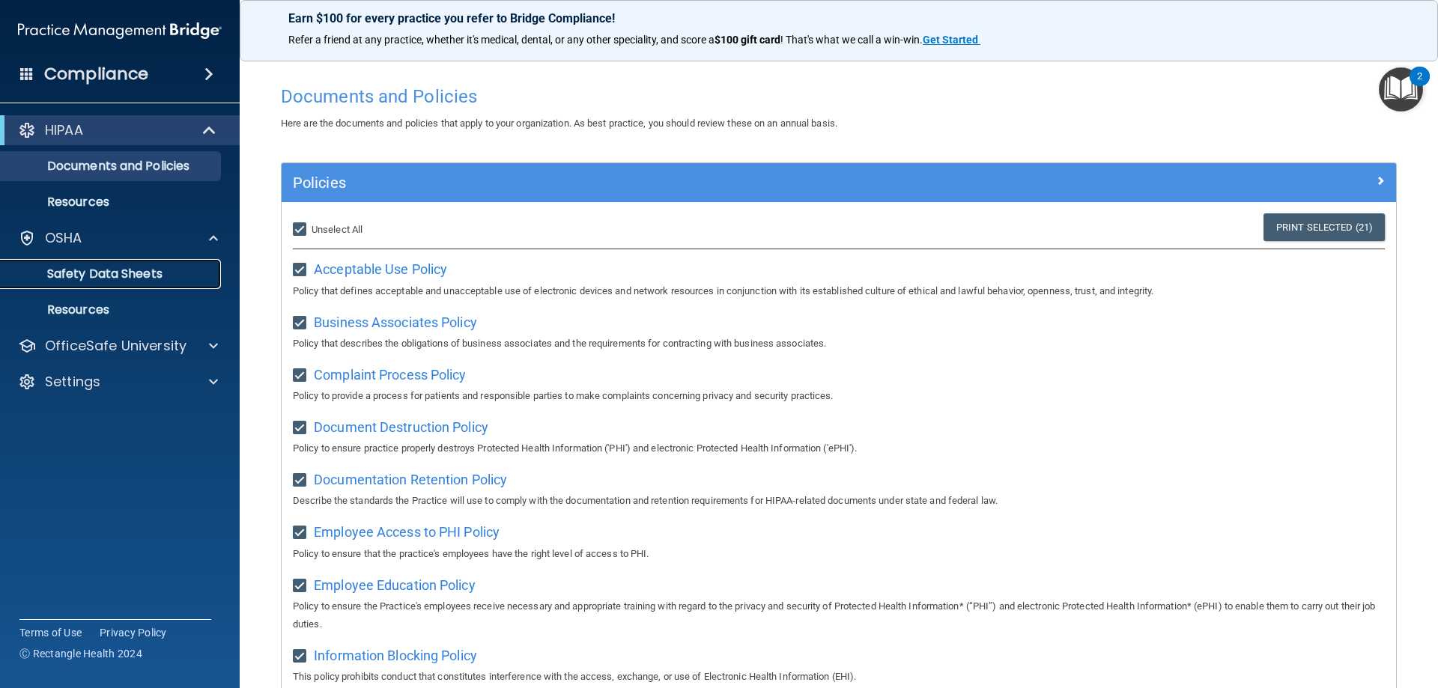
click at [101, 275] on p "Safety Data Sheets" at bounding box center [112, 274] width 204 height 15
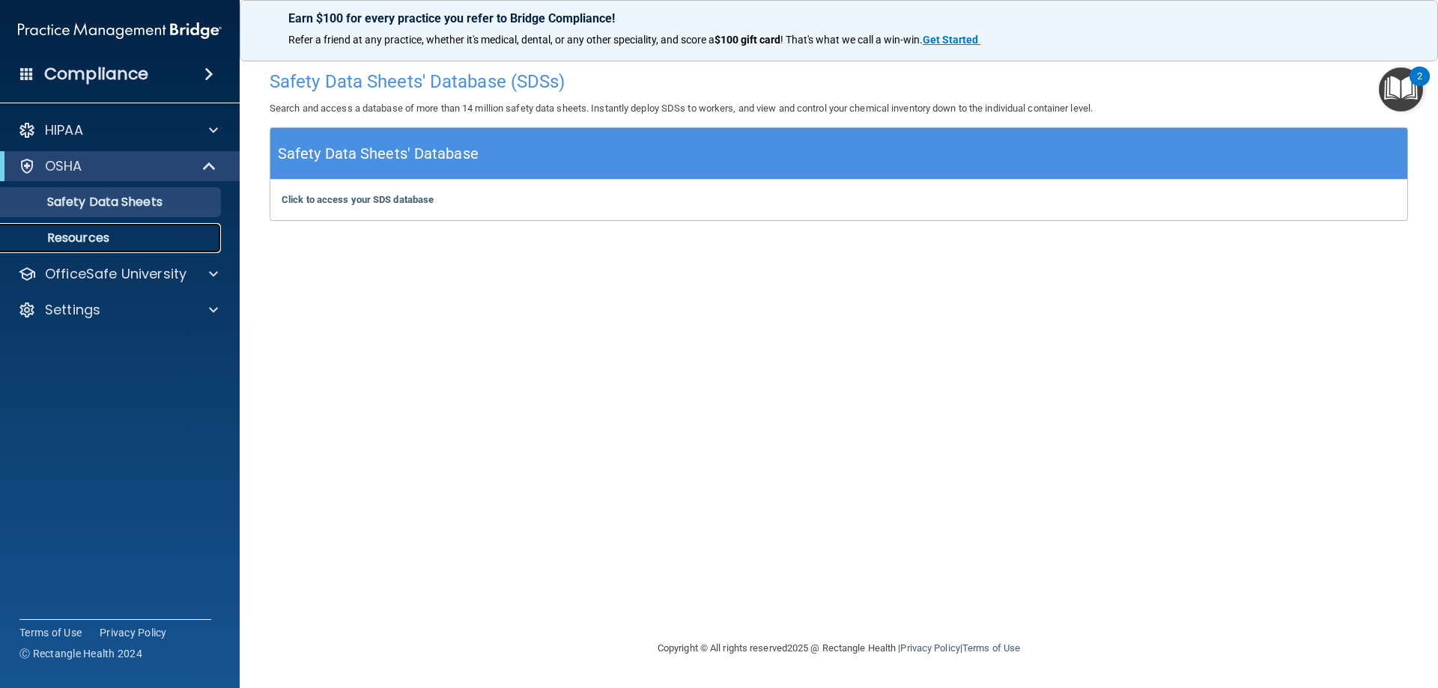
click at [85, 235] on p "Resources" at bounding box center [112, 238] width 204 height 15
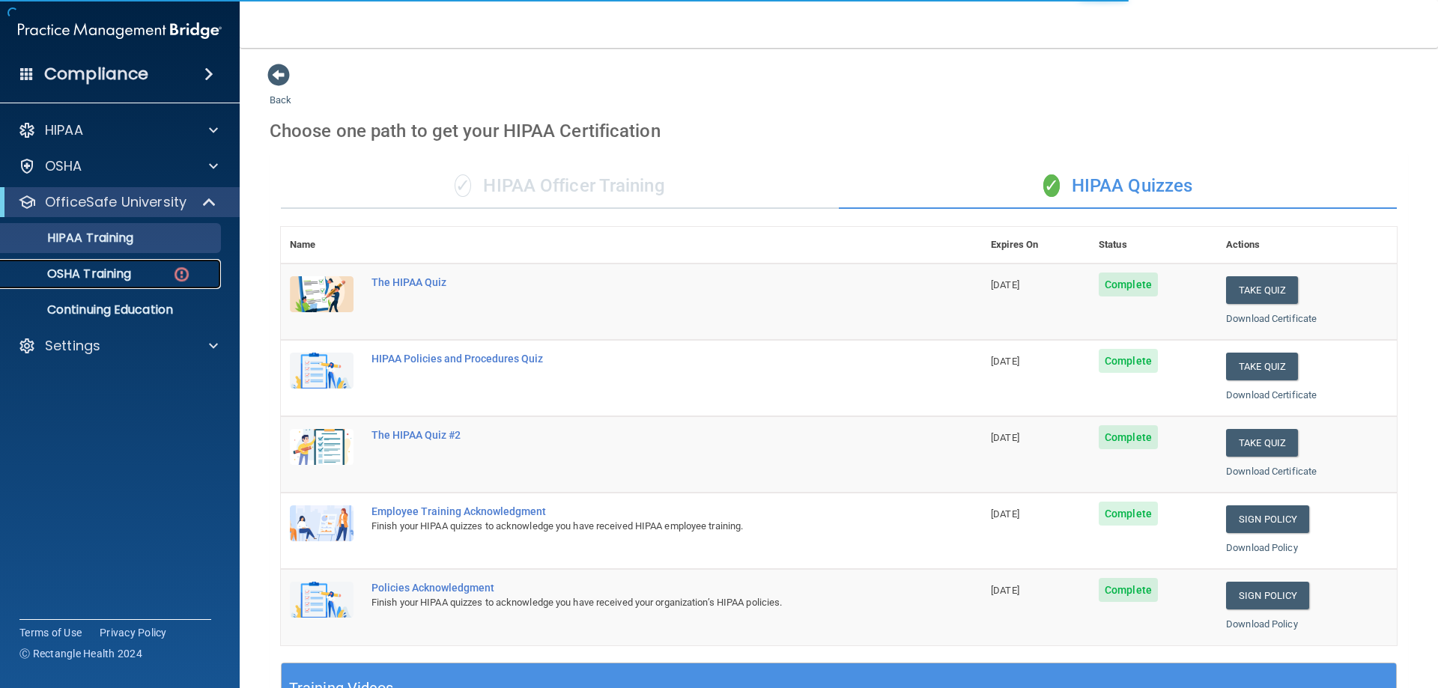
click at [134, 267] on div "OSHA Training" at bounding box center [112, 274] width 204 height 15
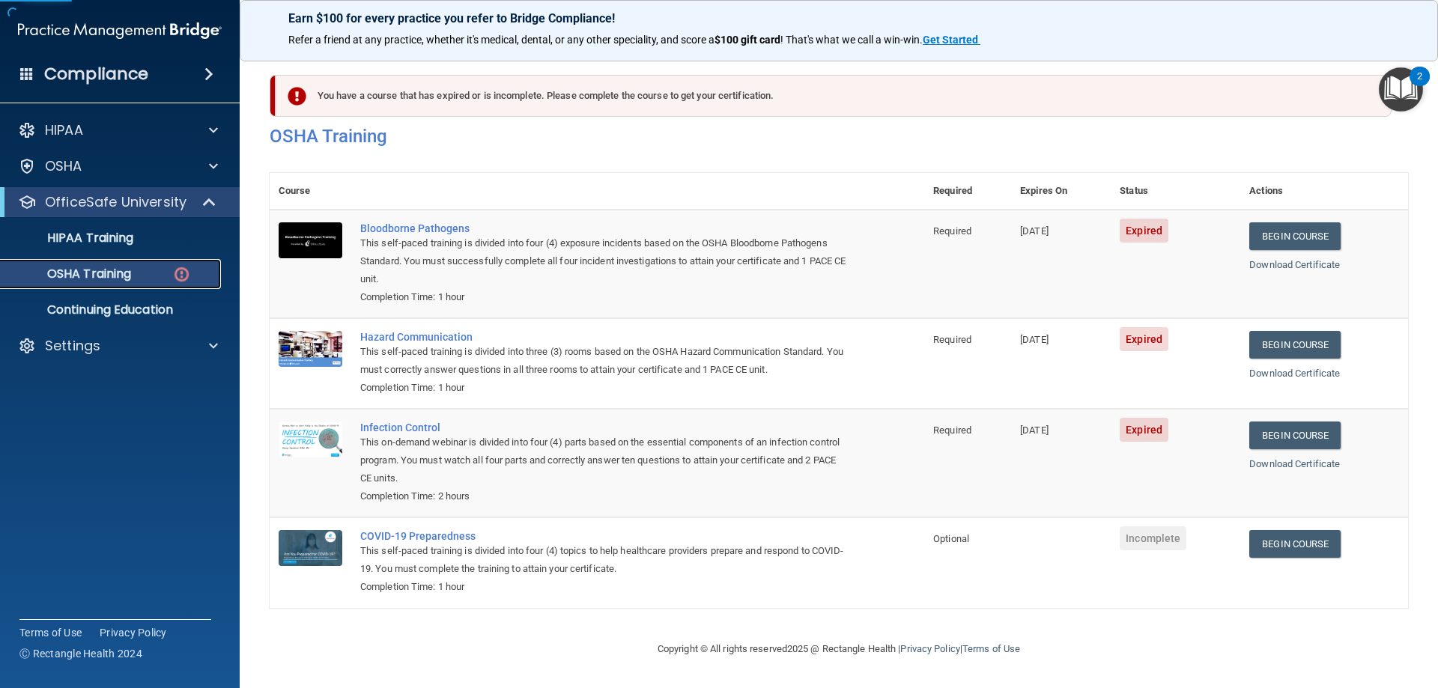
scroll to position [19, 0]
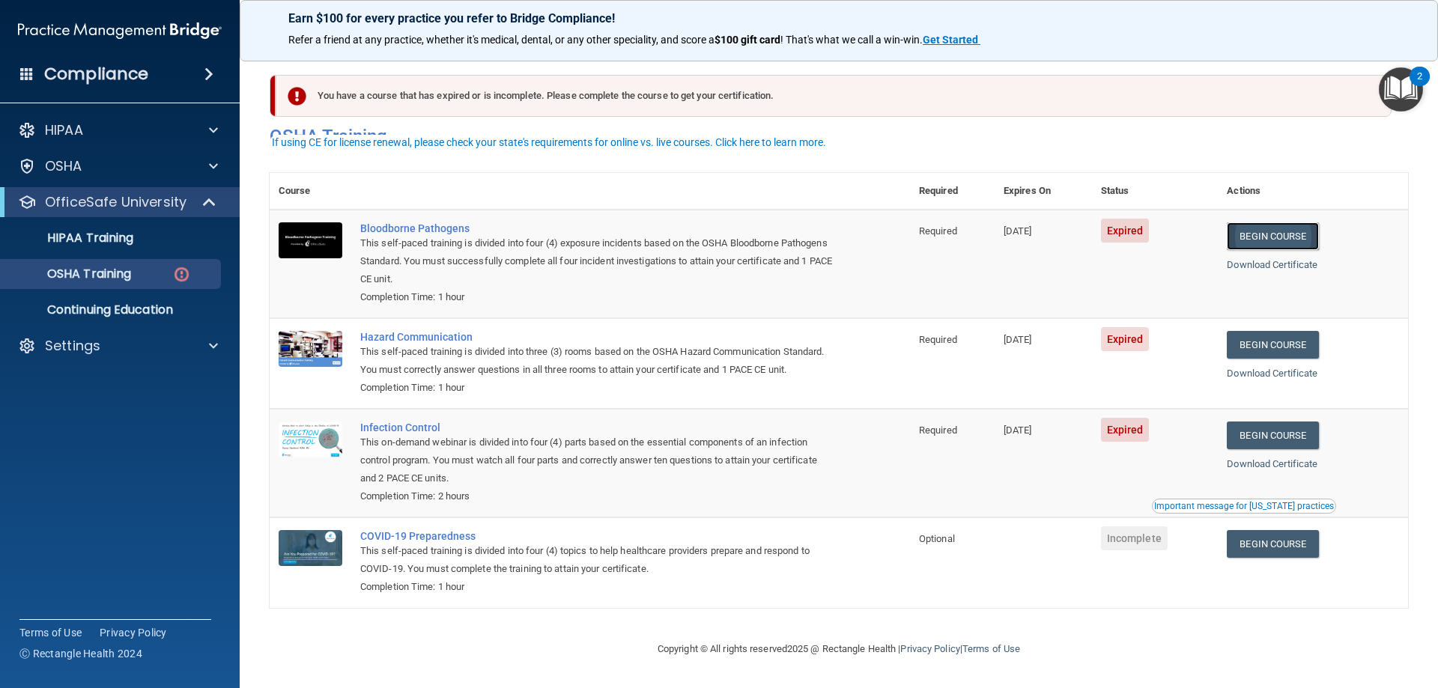
click at [1293, 222] on link "Begin Course" at bounding box center [1272, 236] width 91 height 28
click at [1309, 222] on link "Begin Course" at bounding box center [1272, 236] width 91 height 28
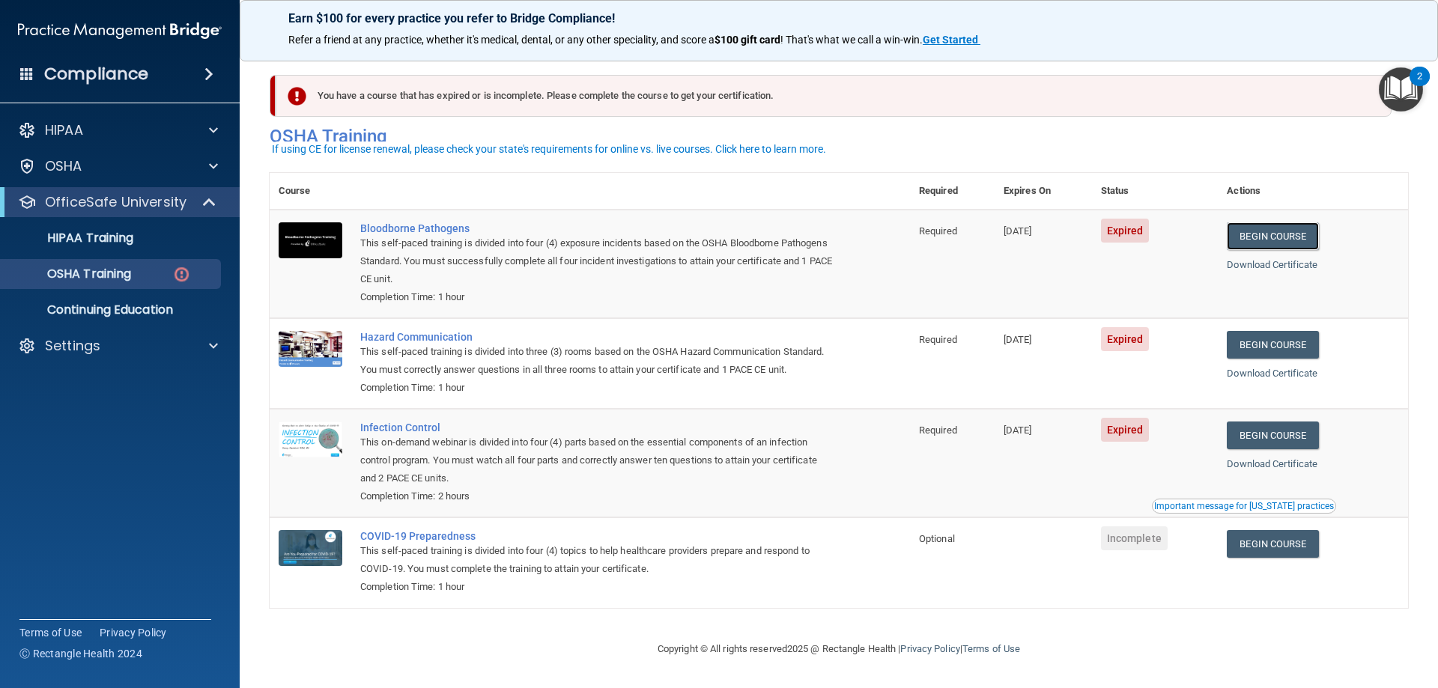
scroll to position [0, 0]
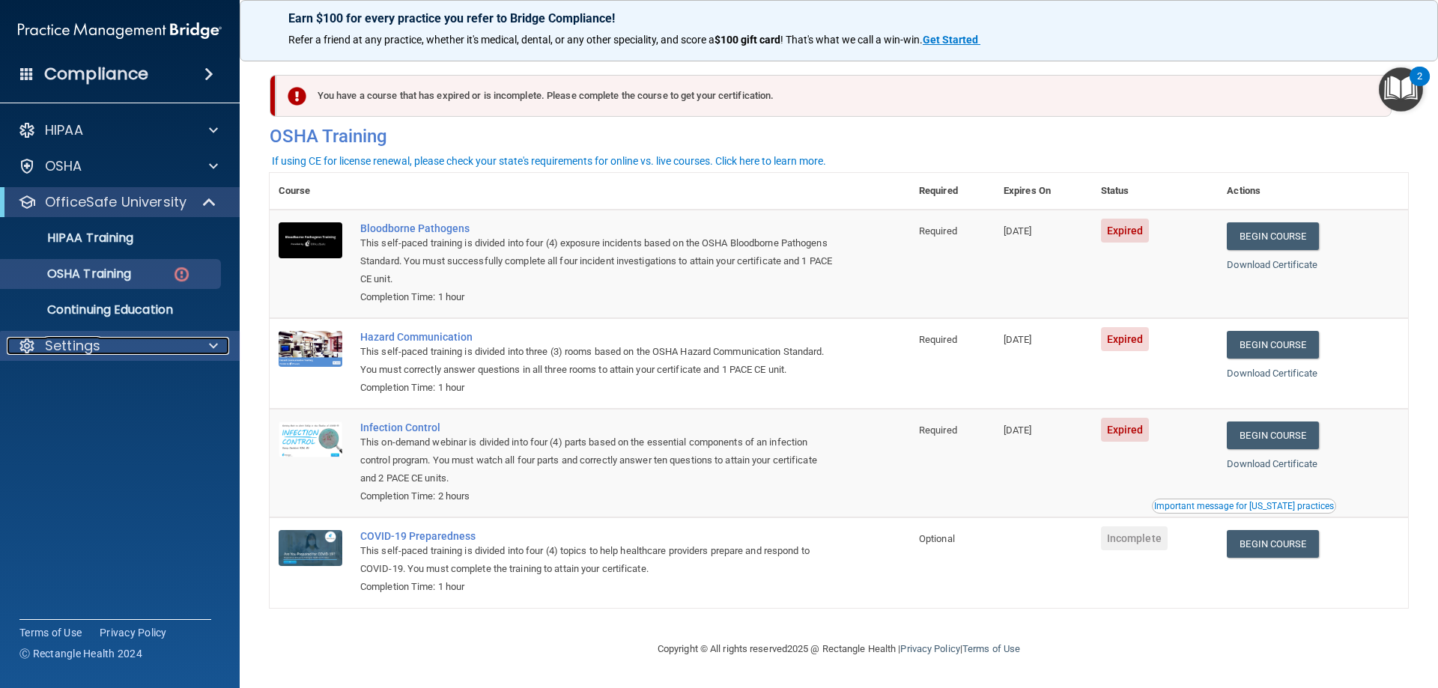
click at [148, 354] on div "Settings" at bounding box center [100, 346] width 186 height 18
click at [127, 369] on link "My Account" at bounding box center [103, 382] width 236 height 30
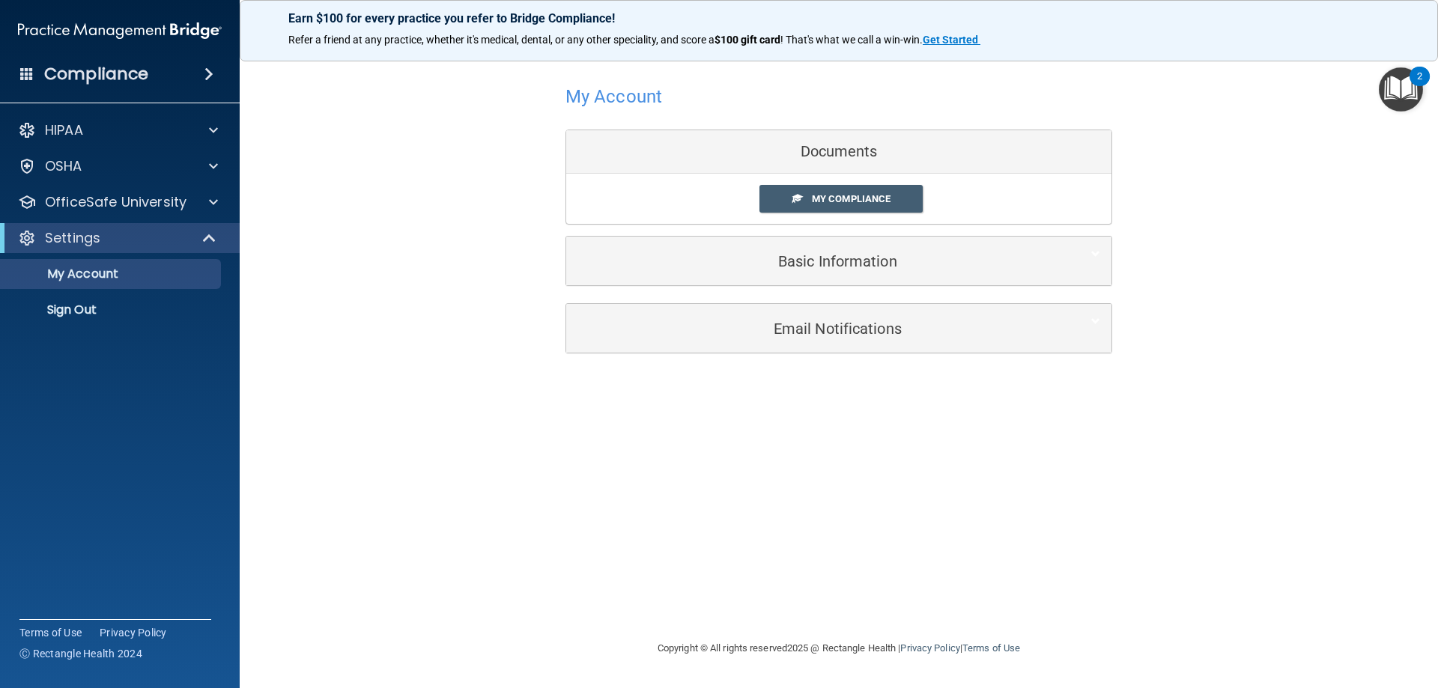
click at [837, 242] on div "Basic Information" at bounding box center [838, 261] width 545 height 49
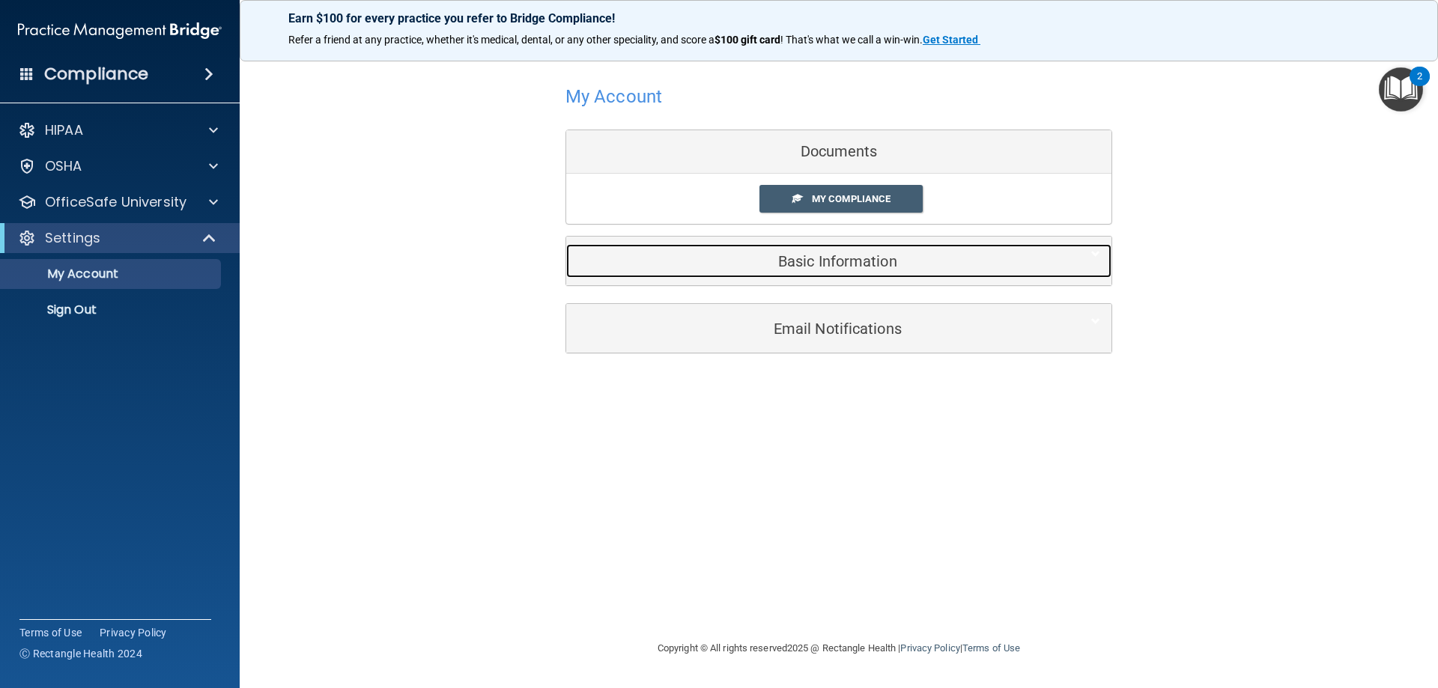
click at [832, 258] on h5 "Basic Information" at bounding box center [815, 261] width 477 height 16
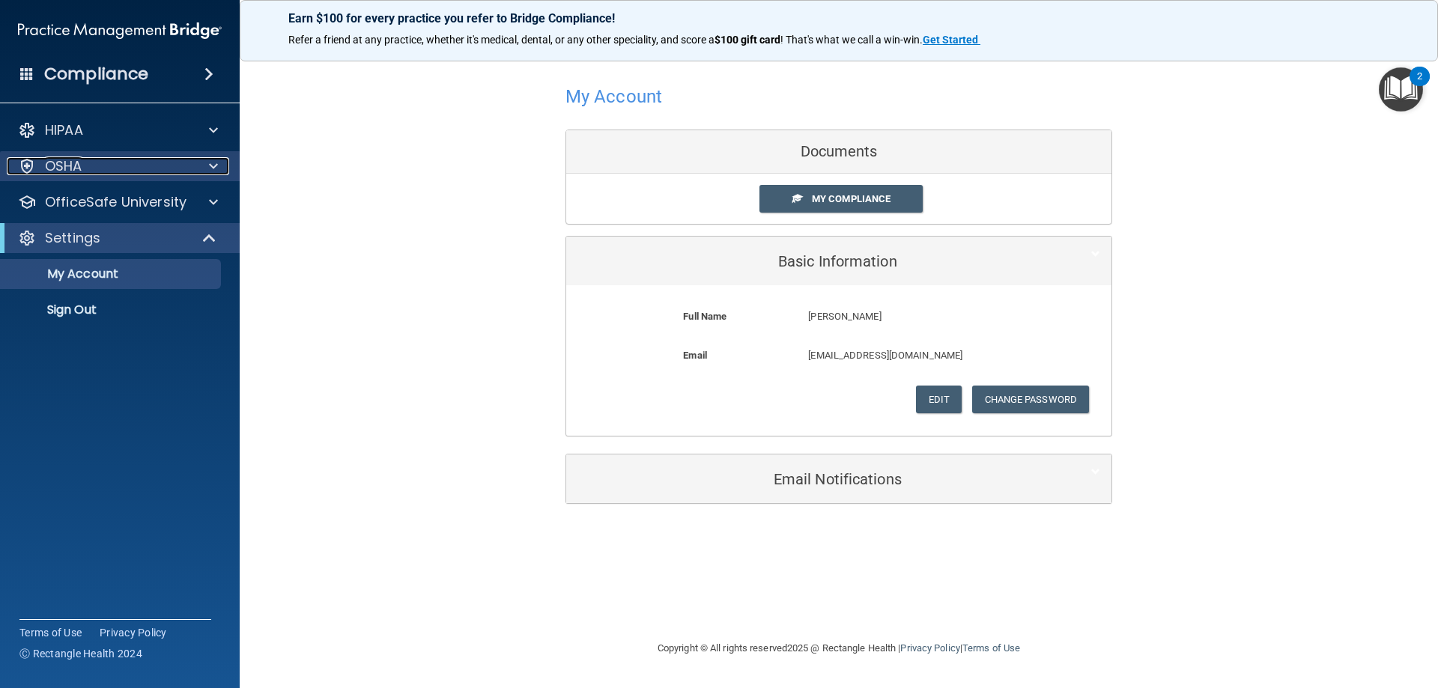
click at [119, 171] on div "OSHA" at bounding box center [100, 166] width 186 height 18
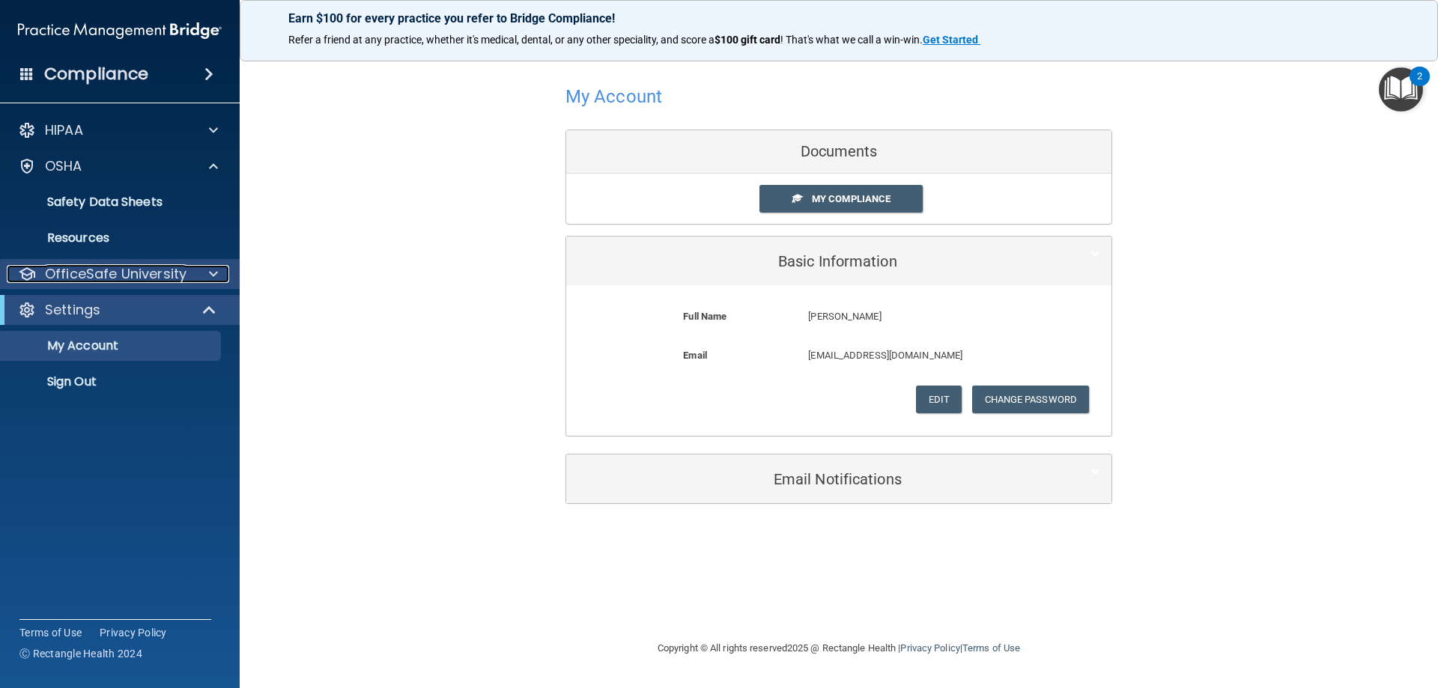
click at [103, 269] on p "OfficeSafe University" at bounding box center [116, 274] width 142 height 18
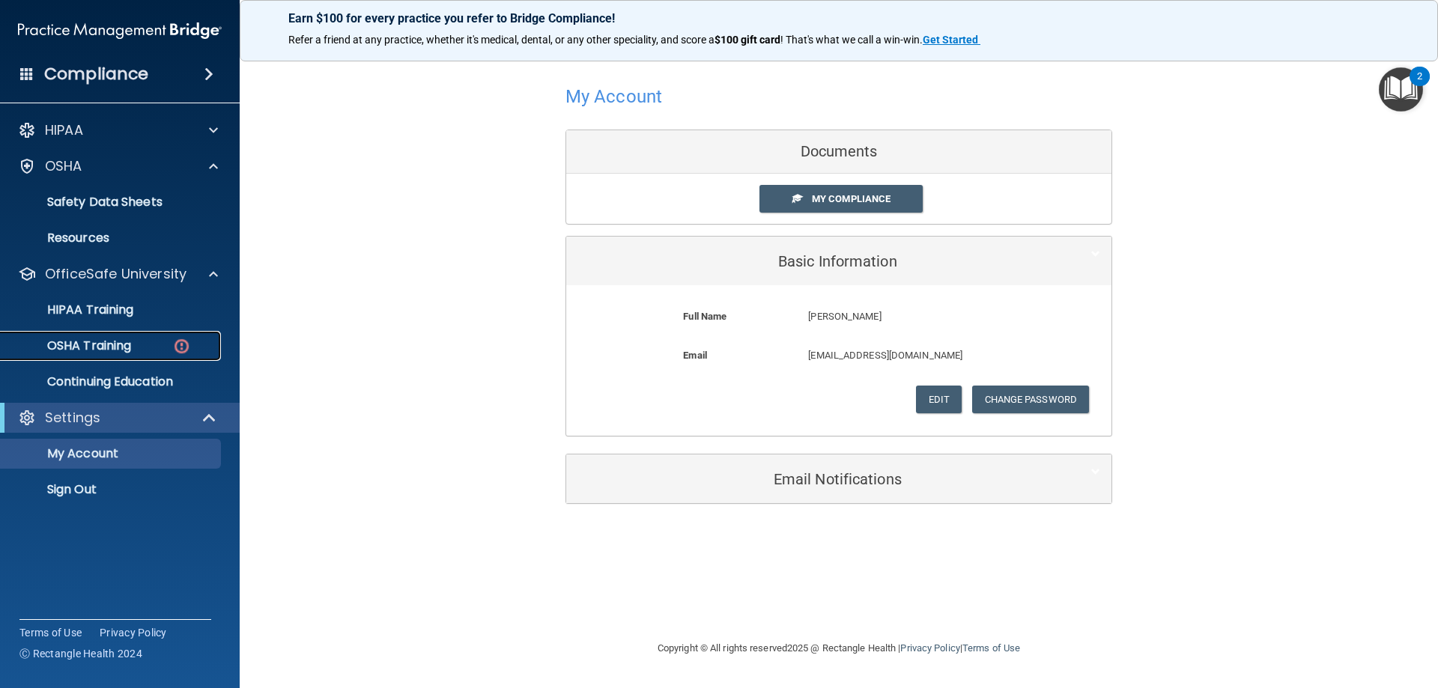
click at [117, 352] on p "OSHA Training" at bounding box center [70, 345] width 121 height 15
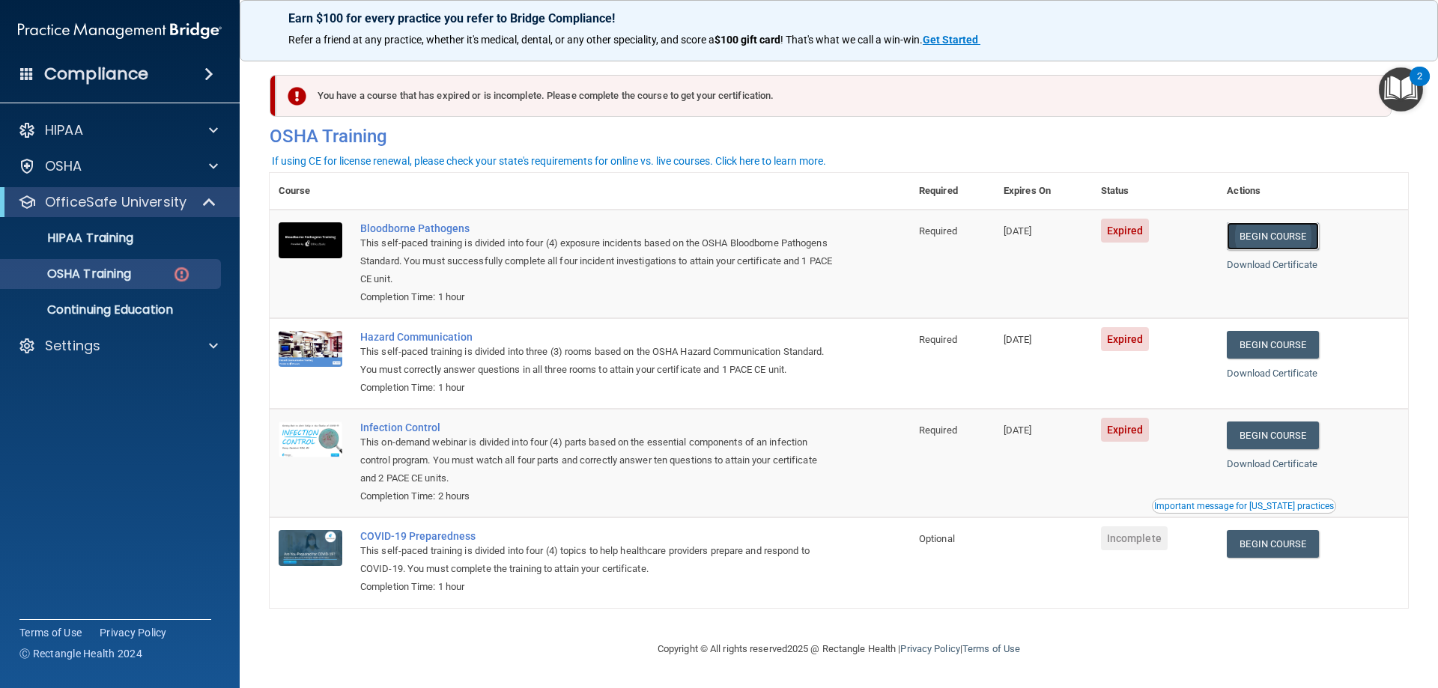
click at [1286, 234] on link "Begin Course" at bounding box center [1272, 236] width 91 height 28
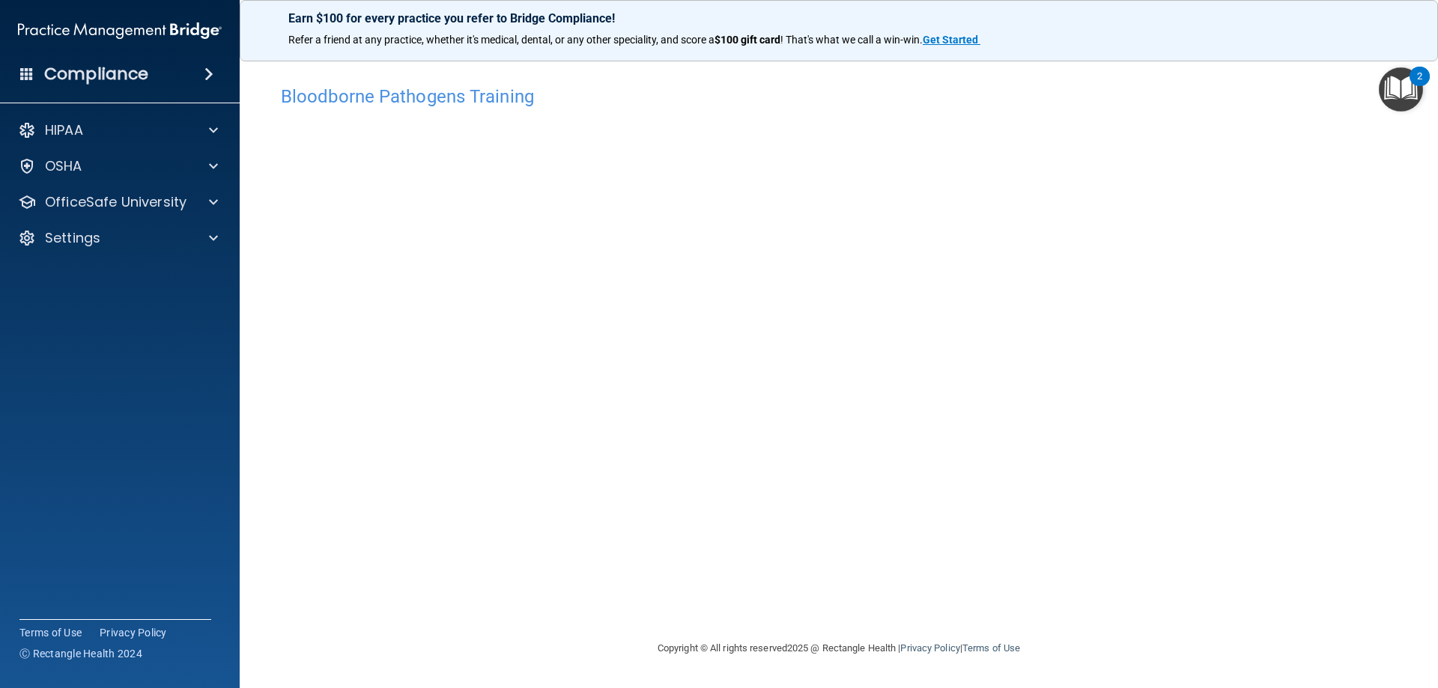
click at [162, 69] on div "Compliance" at bounding box center [120, 74] width 240 height 33
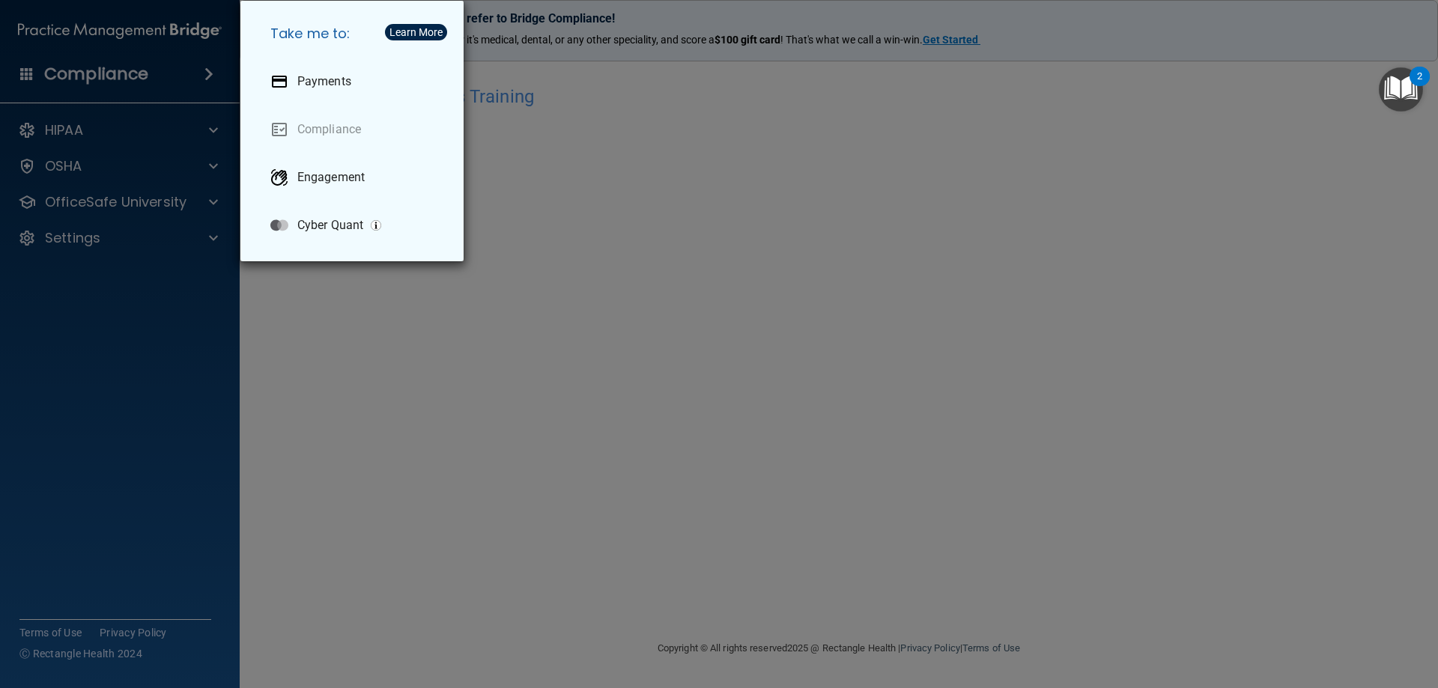
click at [135, 75] on div "Take me to: Payments Compliance Engagement Cyber Quant" at bounding box center [719, 344] width 1438 height 688
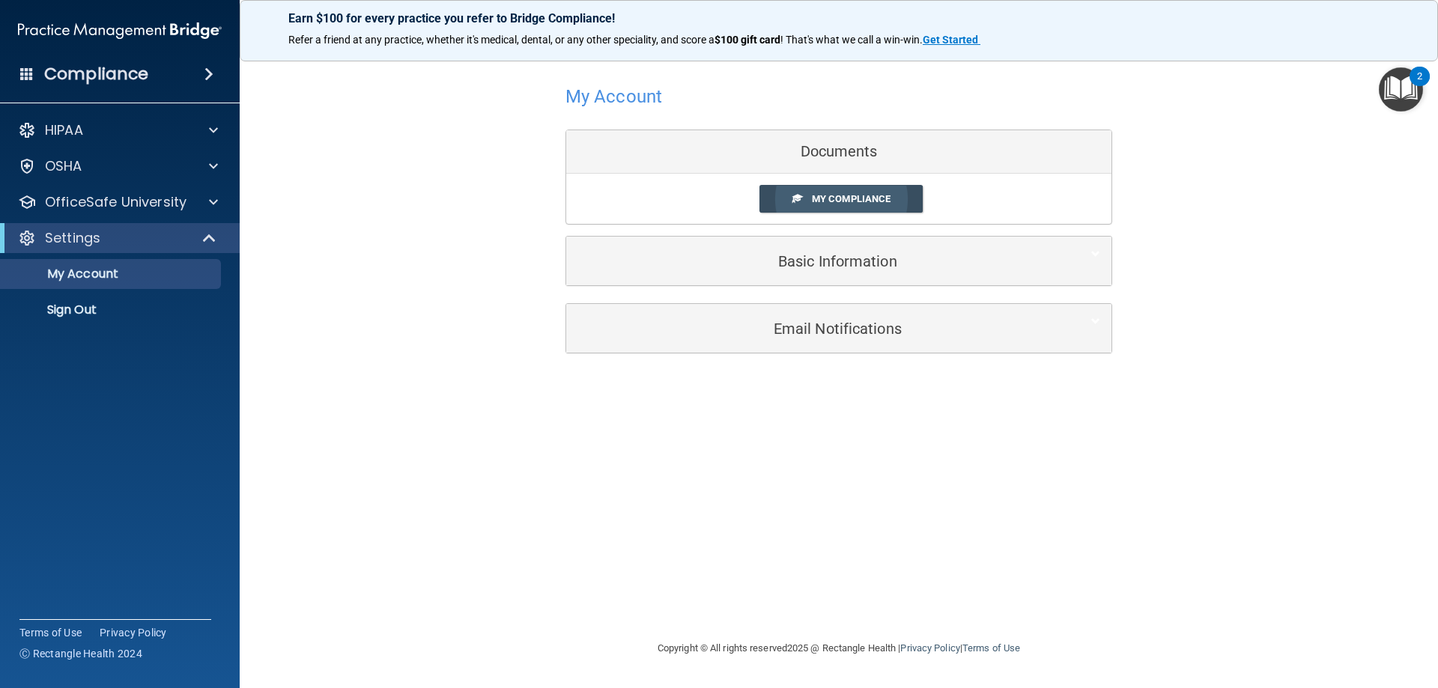
click at [810, 202] on link "My Compliance" at bounding box center [841, 199] width 164 height 28
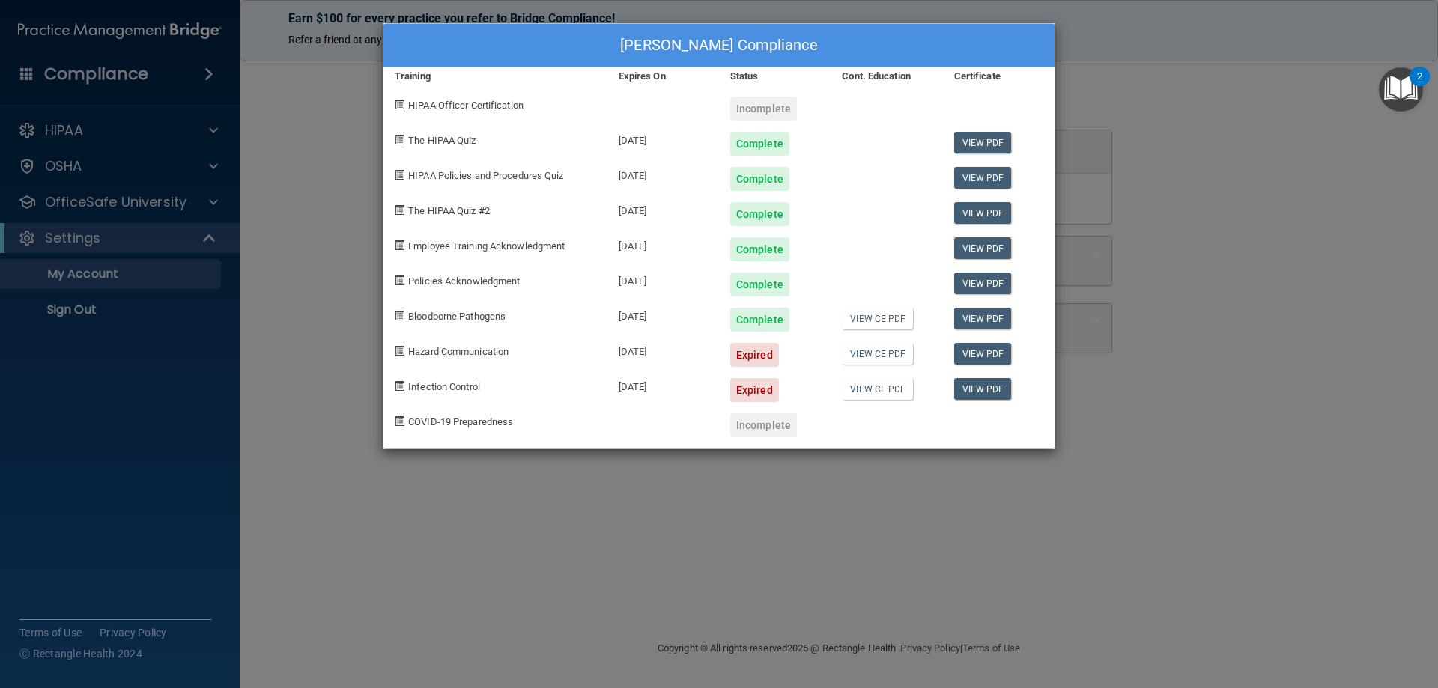
click at [735, 499] on div "[PERSON_NAME] Compliance Training Expires On Status Cont. Education Certificate…" at bounding box center [719, 344] width 1438 height 688
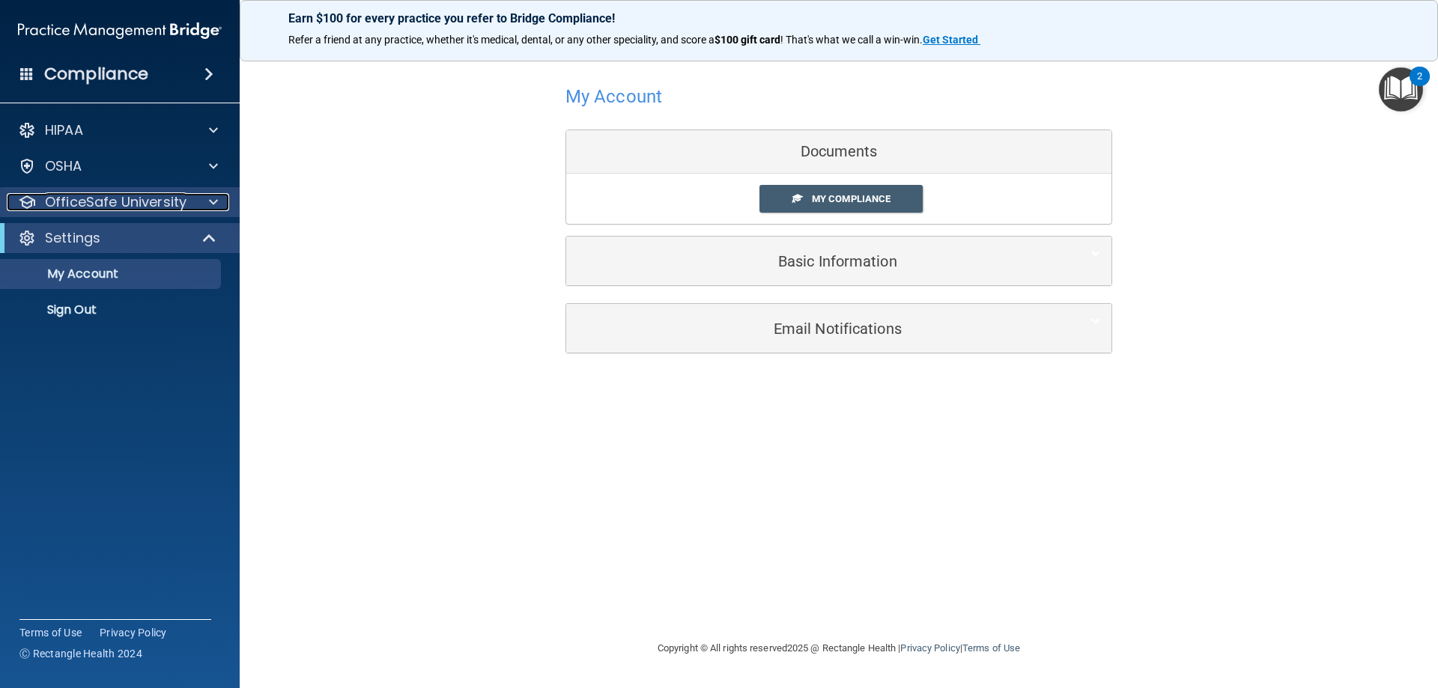
click at [148, 193] on p "OfficeSafe University" at bounding box center [116, 202] width 142 height 18
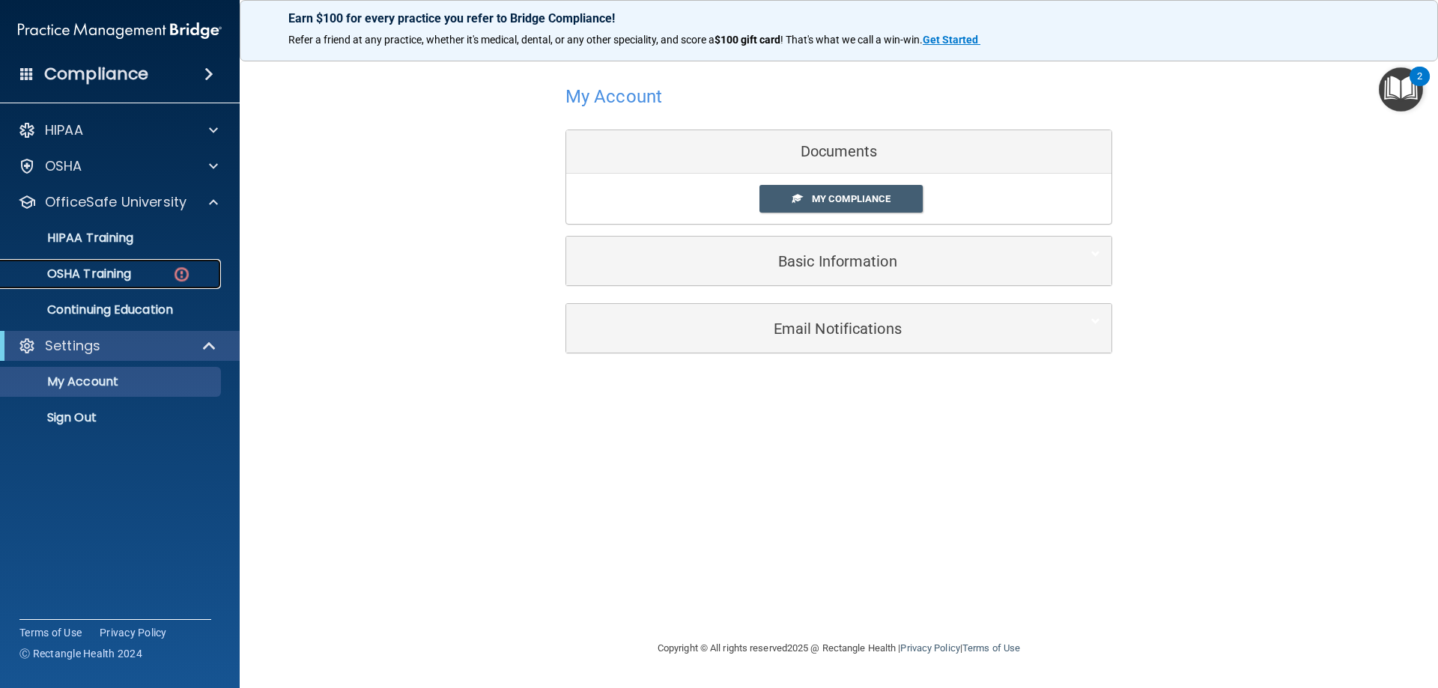
click at [139, 276] on div "OSHA Training" at bounding box center [112, 274] width 204 height 15
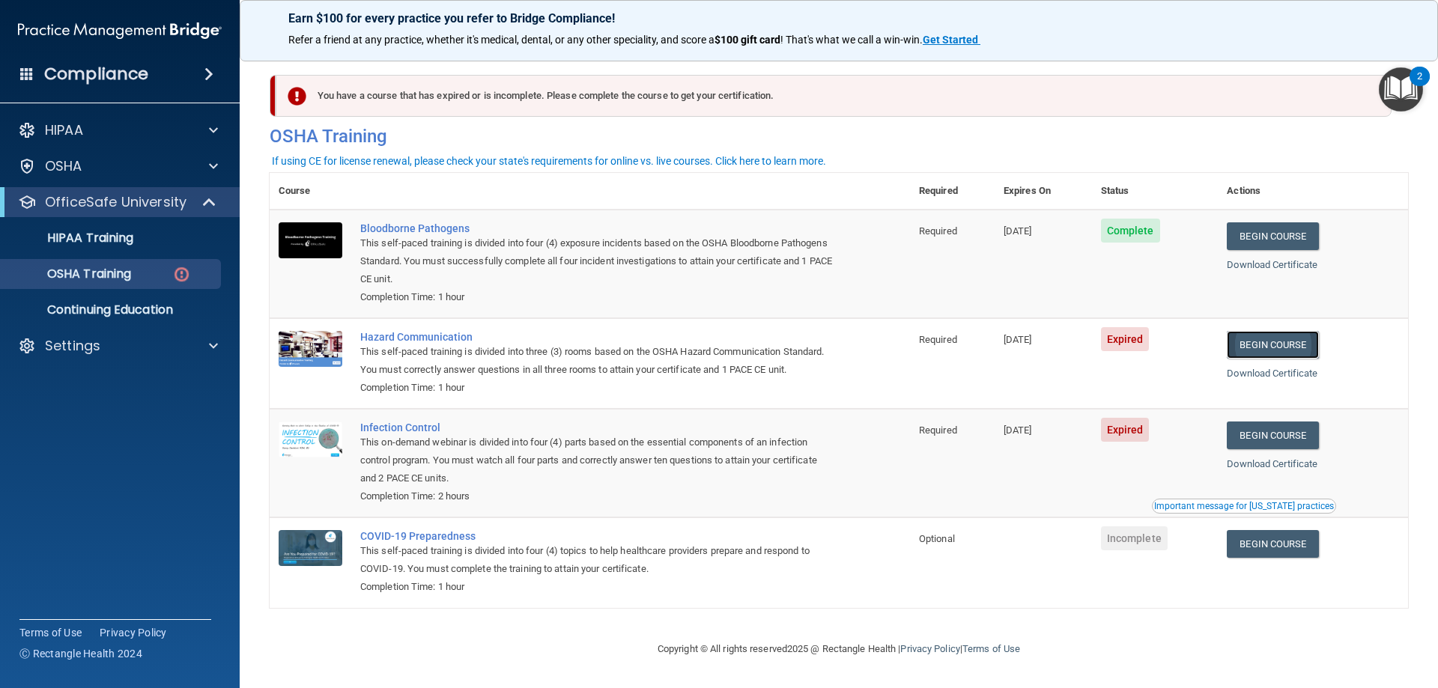
click at [1279, 346] on link "Begin Course" at bounding box center [1272, 345] width 91 height 28
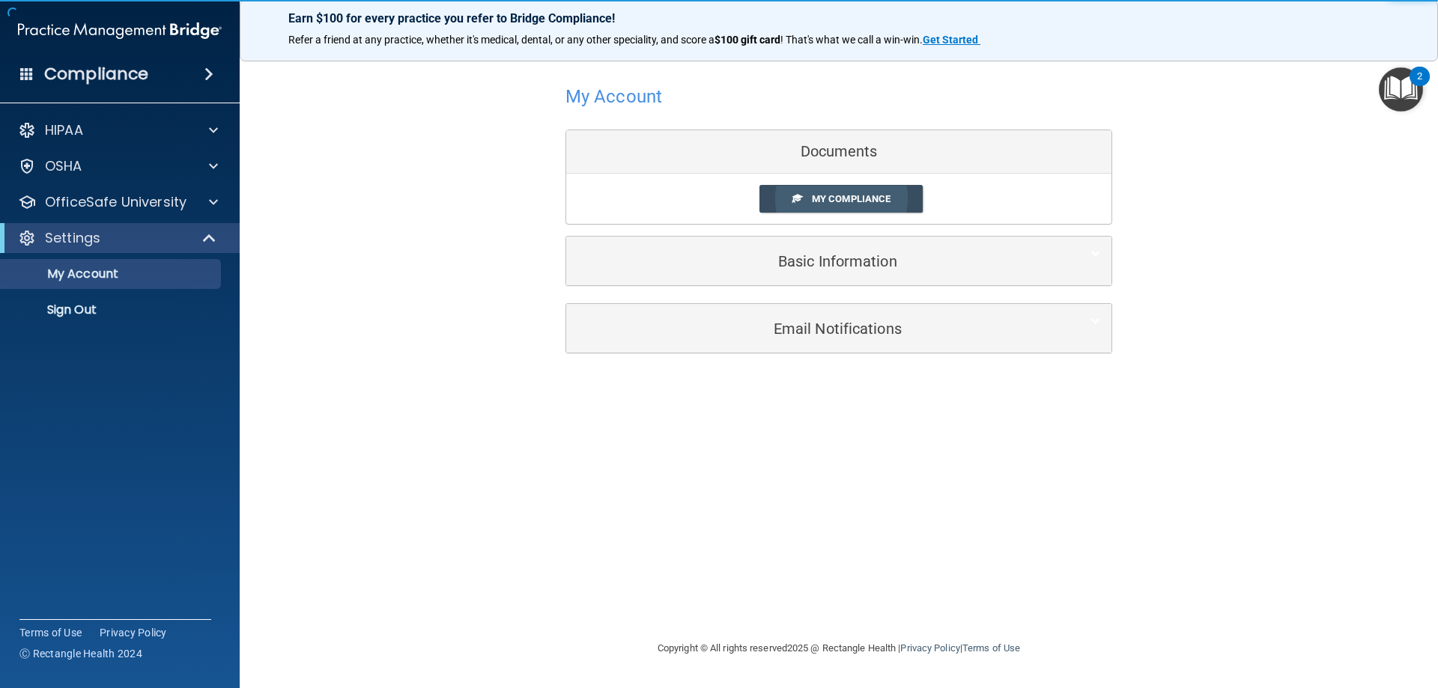
click at [892, 198] on link "My Compliance" at bounding box center [841, 199] width 164 height 28
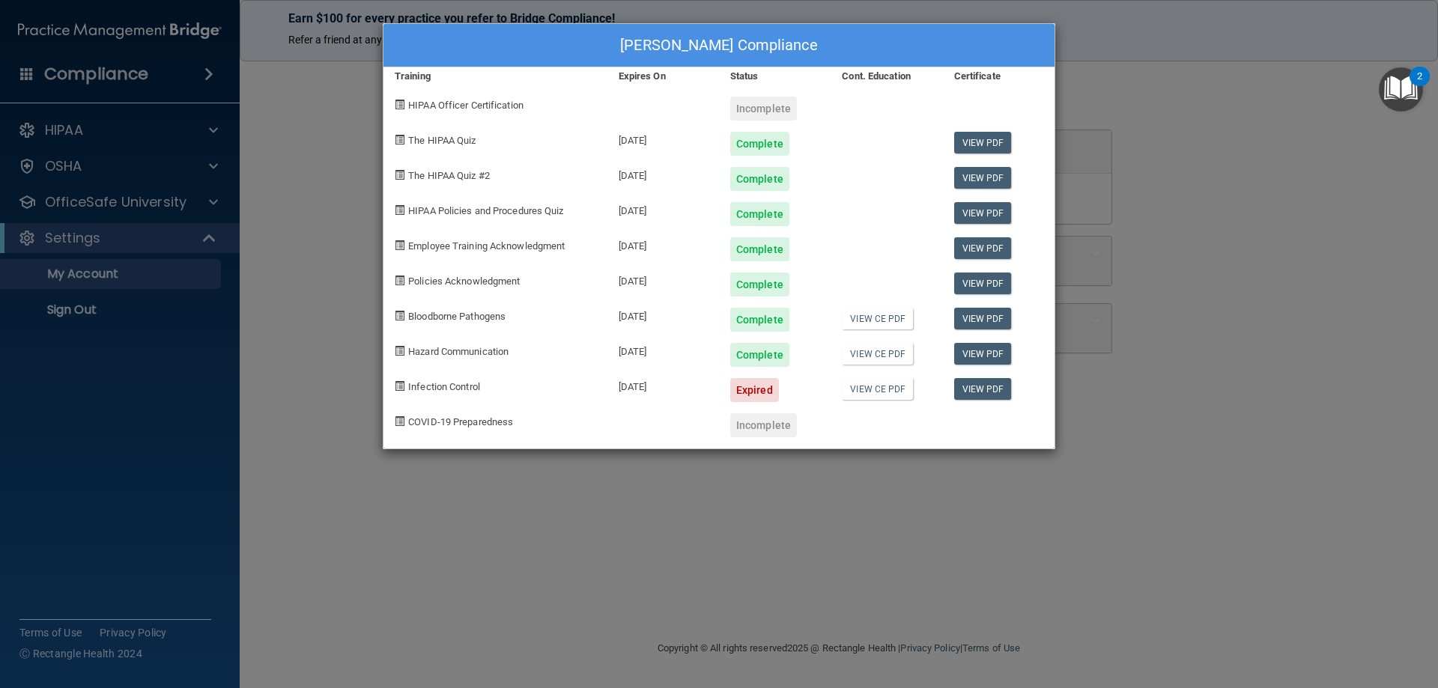
click at [1178, 97] on div "[PERSON_NAME] Compliance Training Expires On Status Cont. Education Certificate…" at bounding box center [719, 344] width 1438 height 688
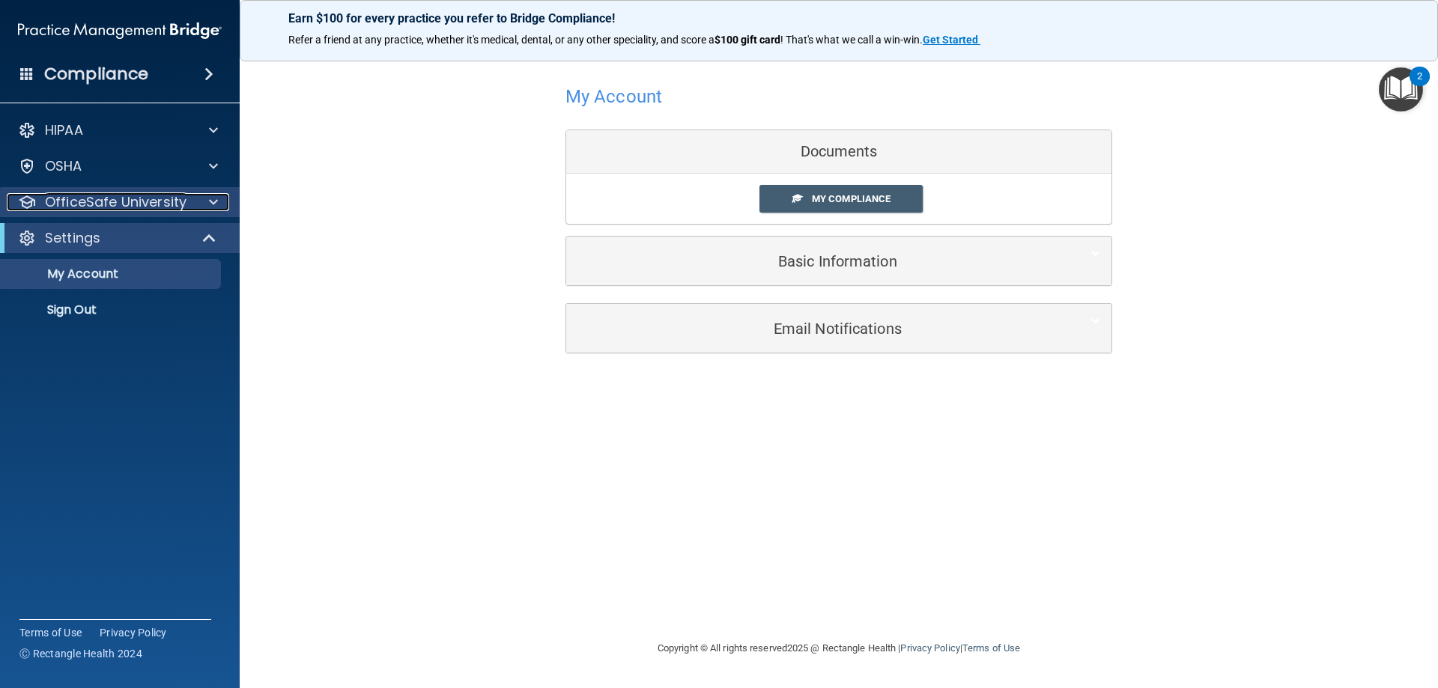
click at [120, 204] on p "OfficeSafe University" at bounding box center [116, 202] width 142 height 18
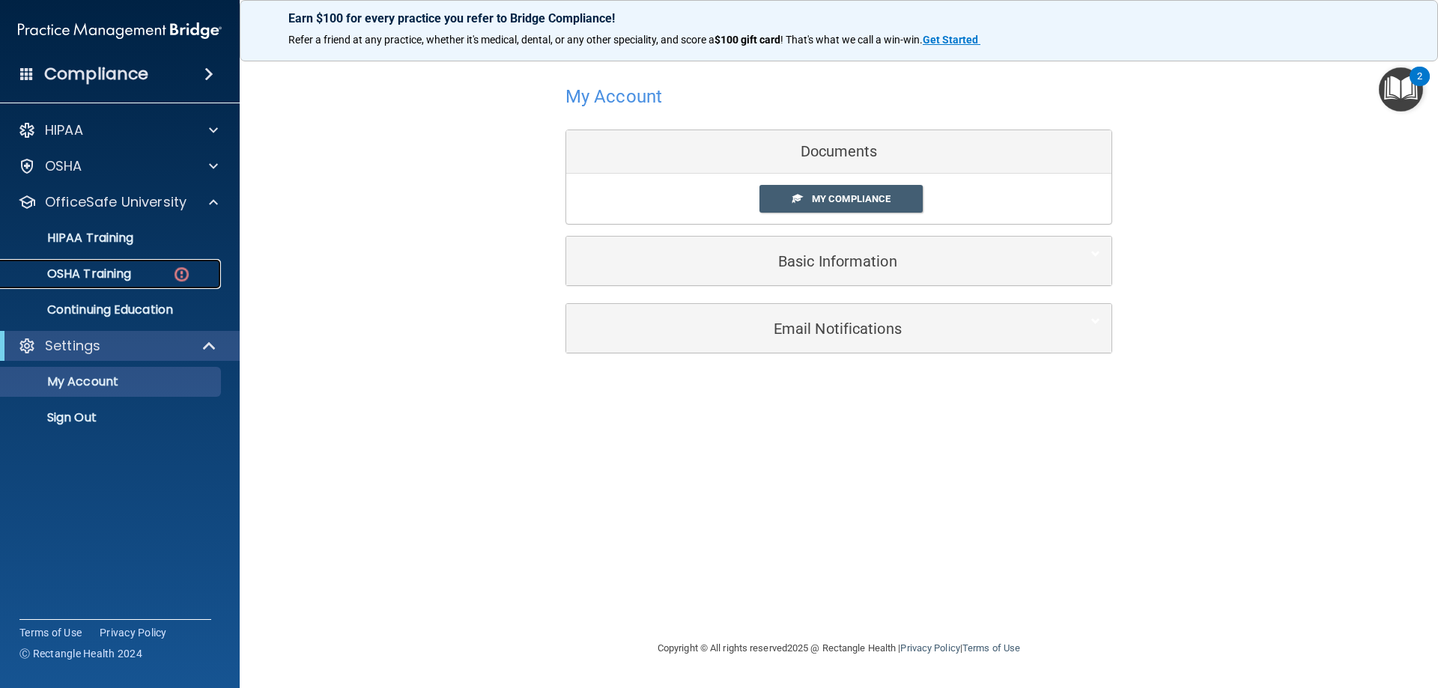
click at [136, 276] on div "OSHA Training" at bounding box center [112, 274] width 204 height 15
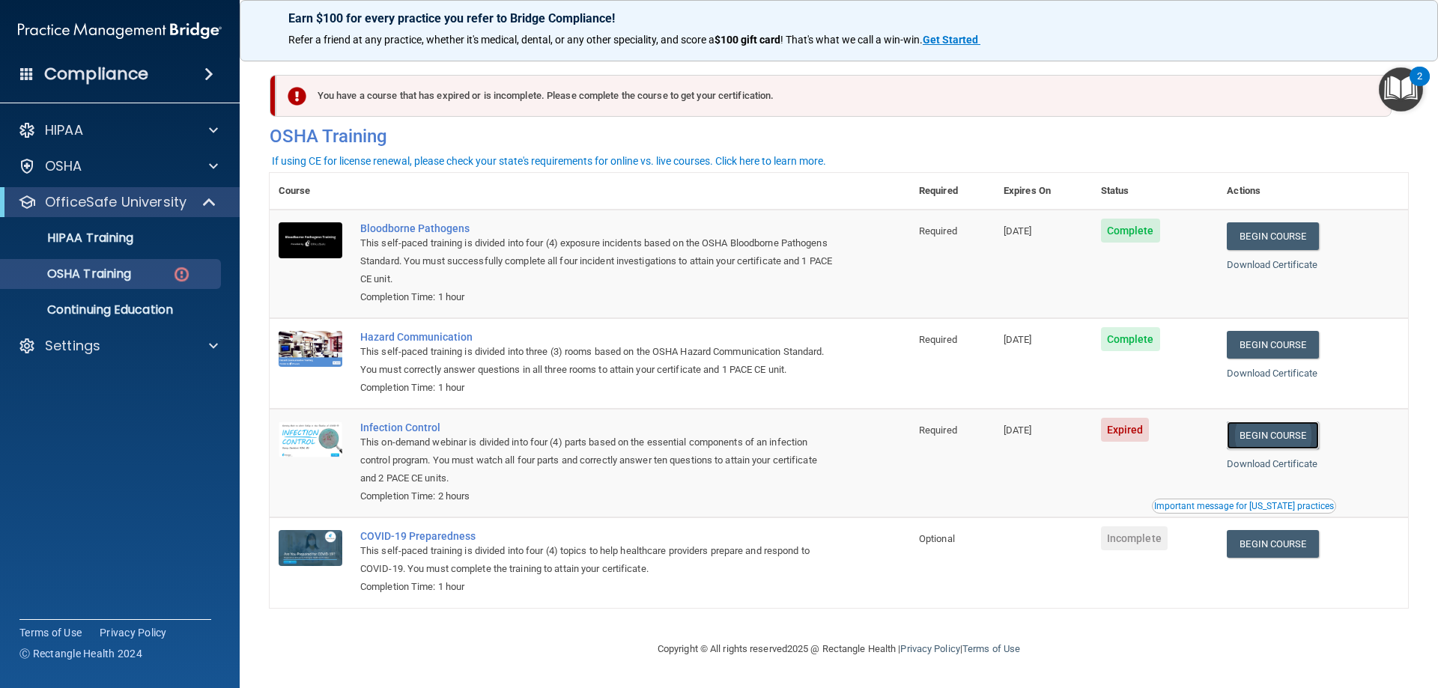
click at [1262, 449] on link "Begin Course" at bounding box center [1272, 436] width 91 height 28
